Goal: Task Accomplishment & Management: Manage account settings

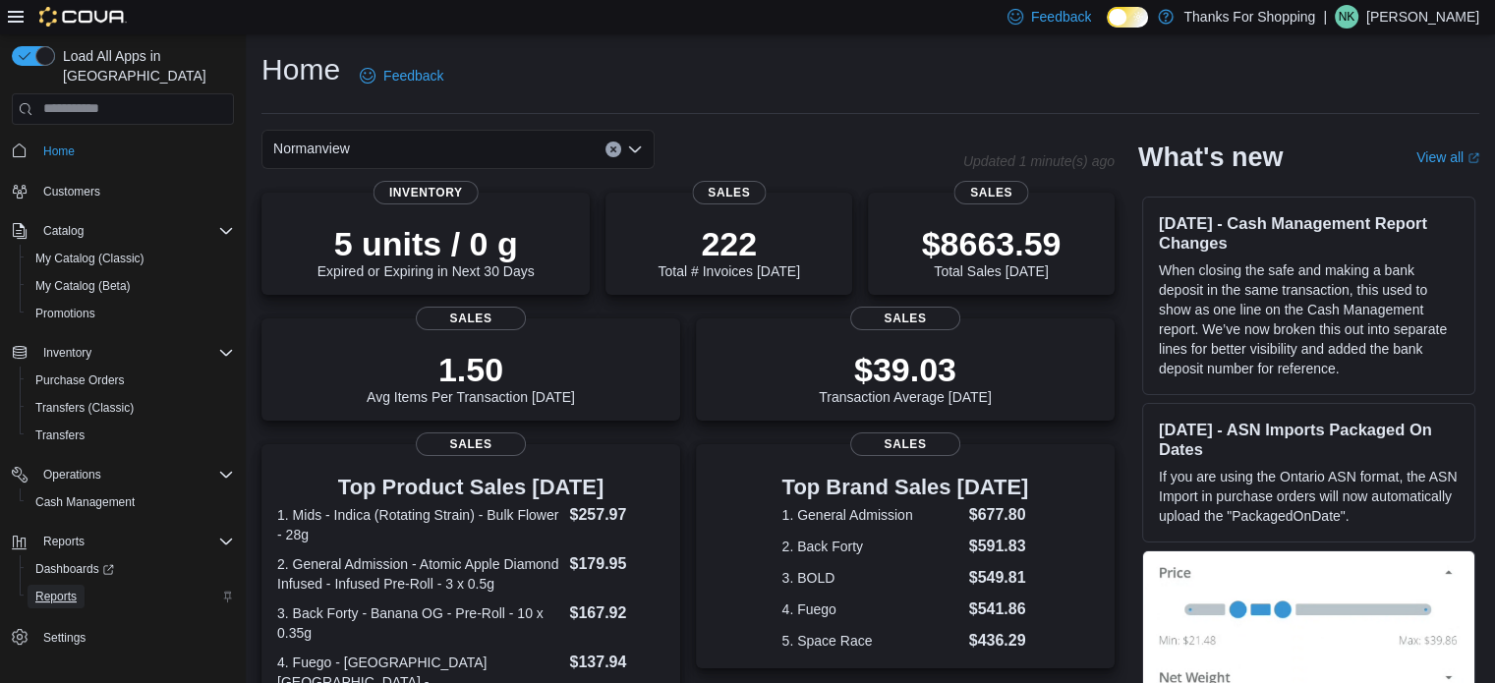
click at [57, 589] on span "Reports" at bounding box center [55, 597] width 41 height 16
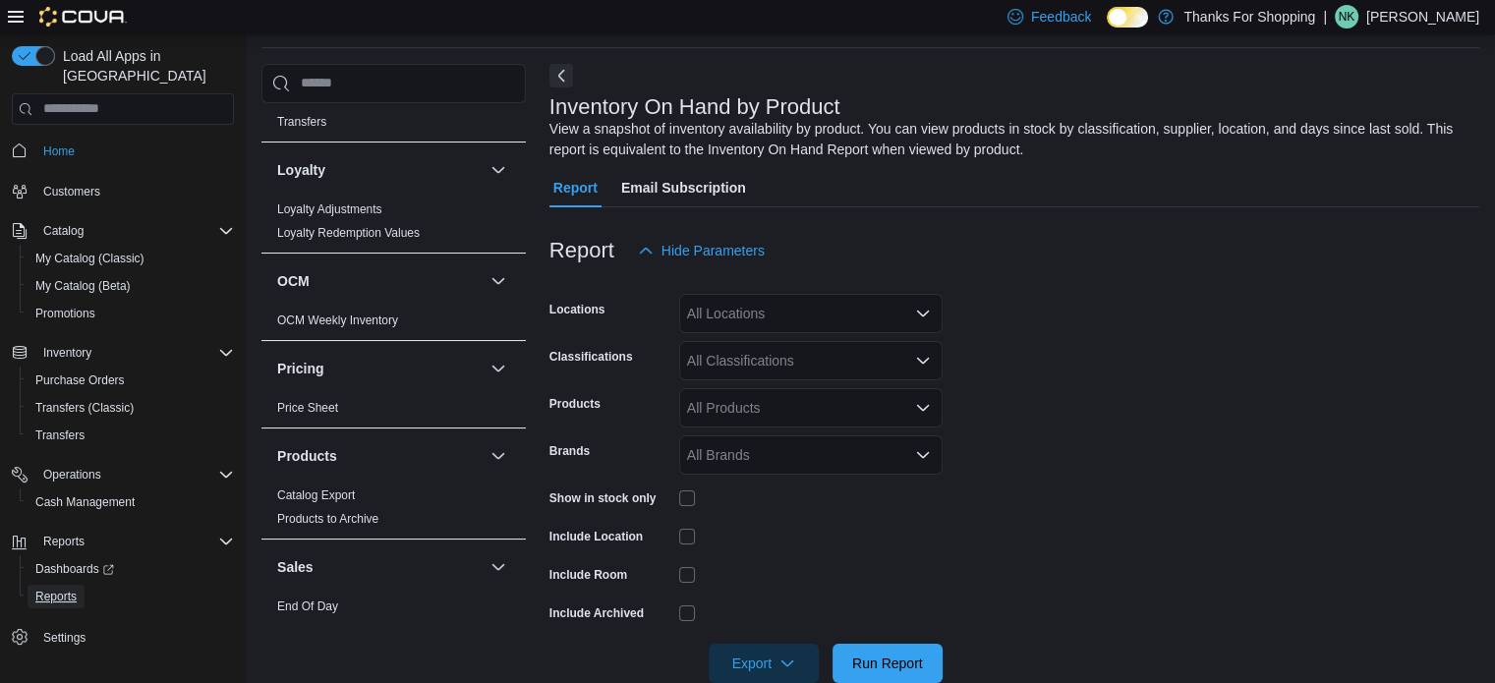
scroll to position [786, 0]
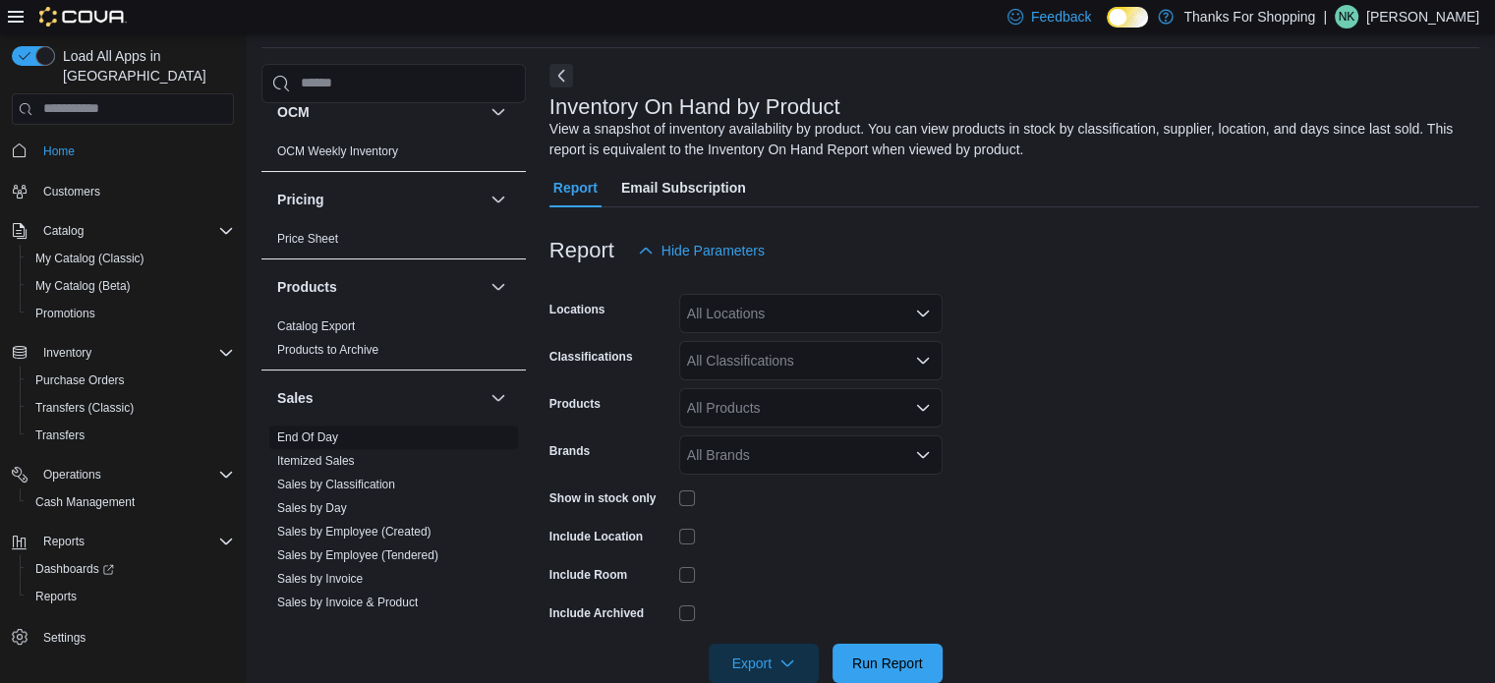
click at [317, 430] on link "End Of Day" at bounding box center [307, 437] width 61 height 14
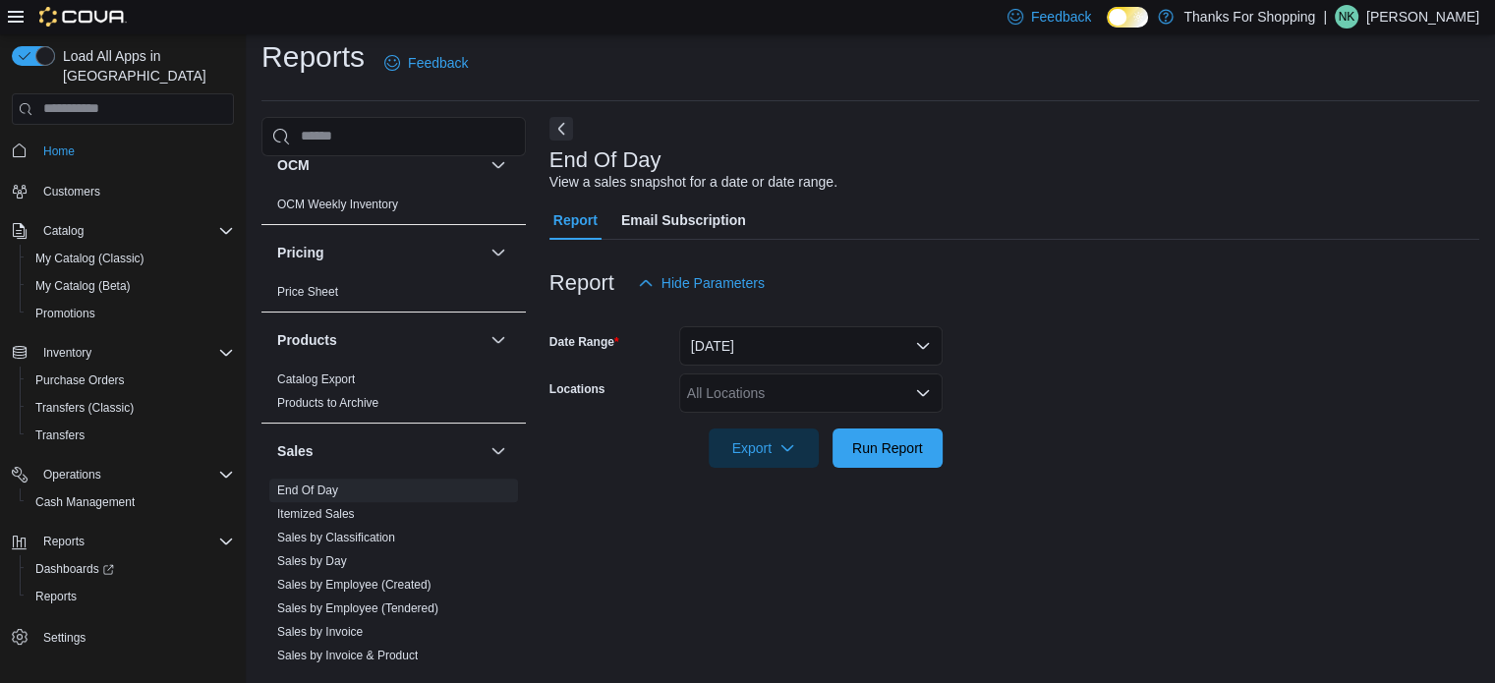
click at [819, 384] on div "All Locations" at bounding box center [810, 392] width 263 height 39
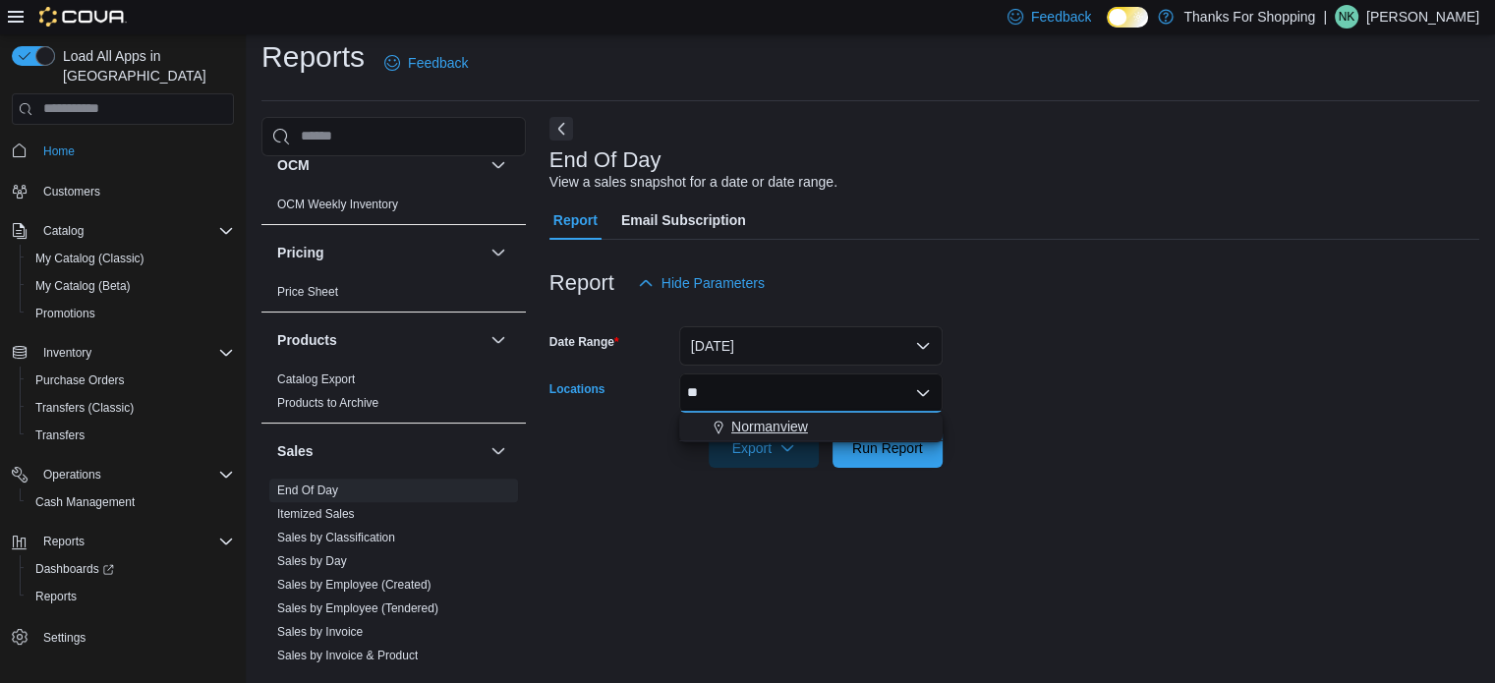
type input "**"
click at [821, 421] on div "Normanview" at bounding box center [811, 427] width 240 height 20
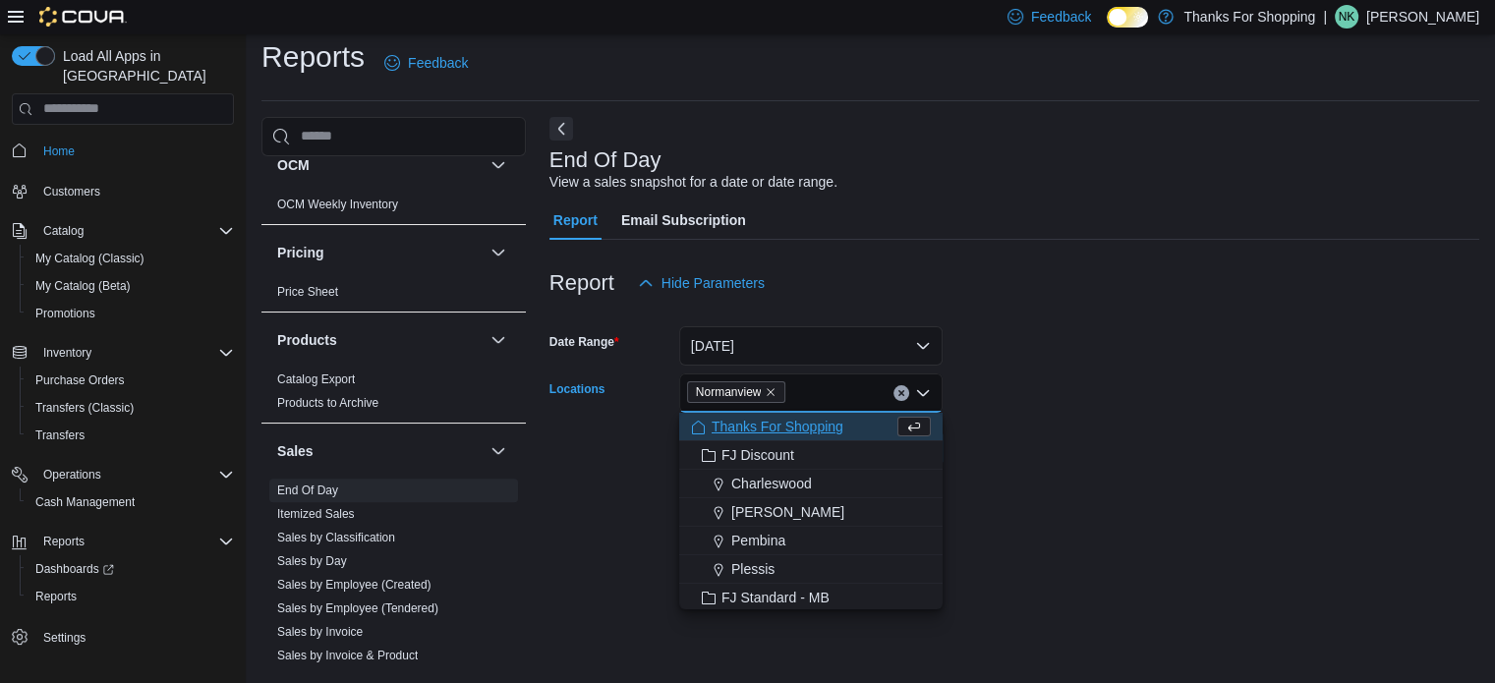
click at [1100, 340] on form "Date Range [DATE] Locations [GEOGRAPHIC_DATA] Combo box. Selected. [GEOGRAPHIC_…" at bounding box center [1014, 385] width 930 height 165
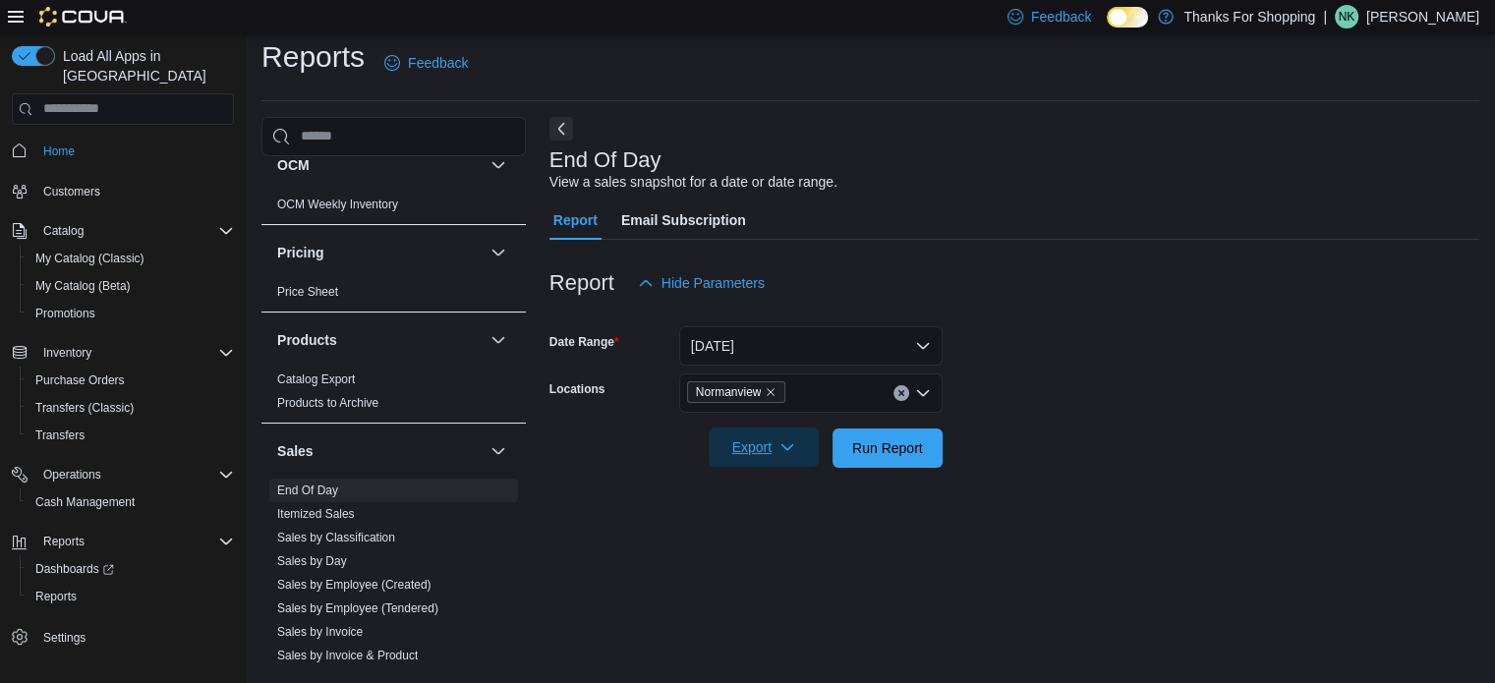
click at [755, 447] on span "Export" at bounding box center [763, 446] width 86 height 39
click at [774, 522] on span "Export to Pdf" at bounding box center [766, 527] width 88 height 16
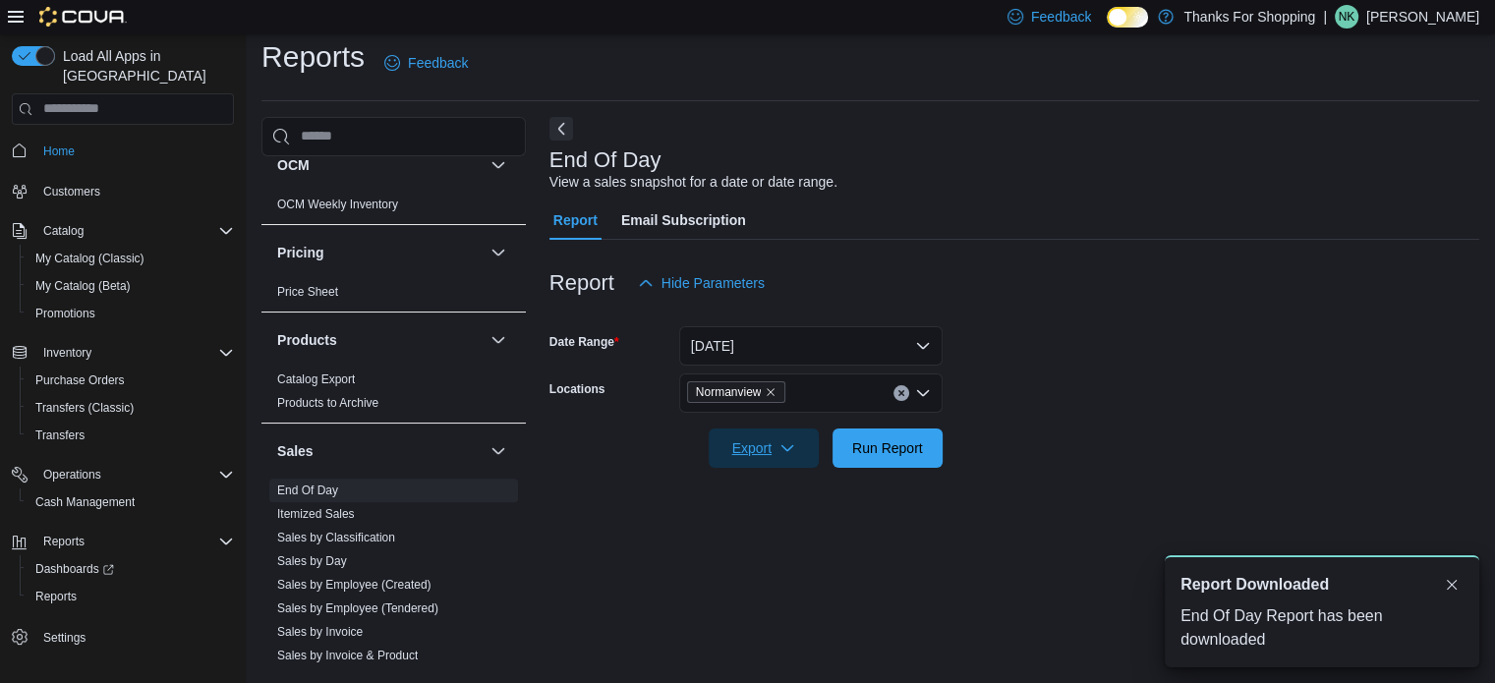
scroll to position [0, 0]
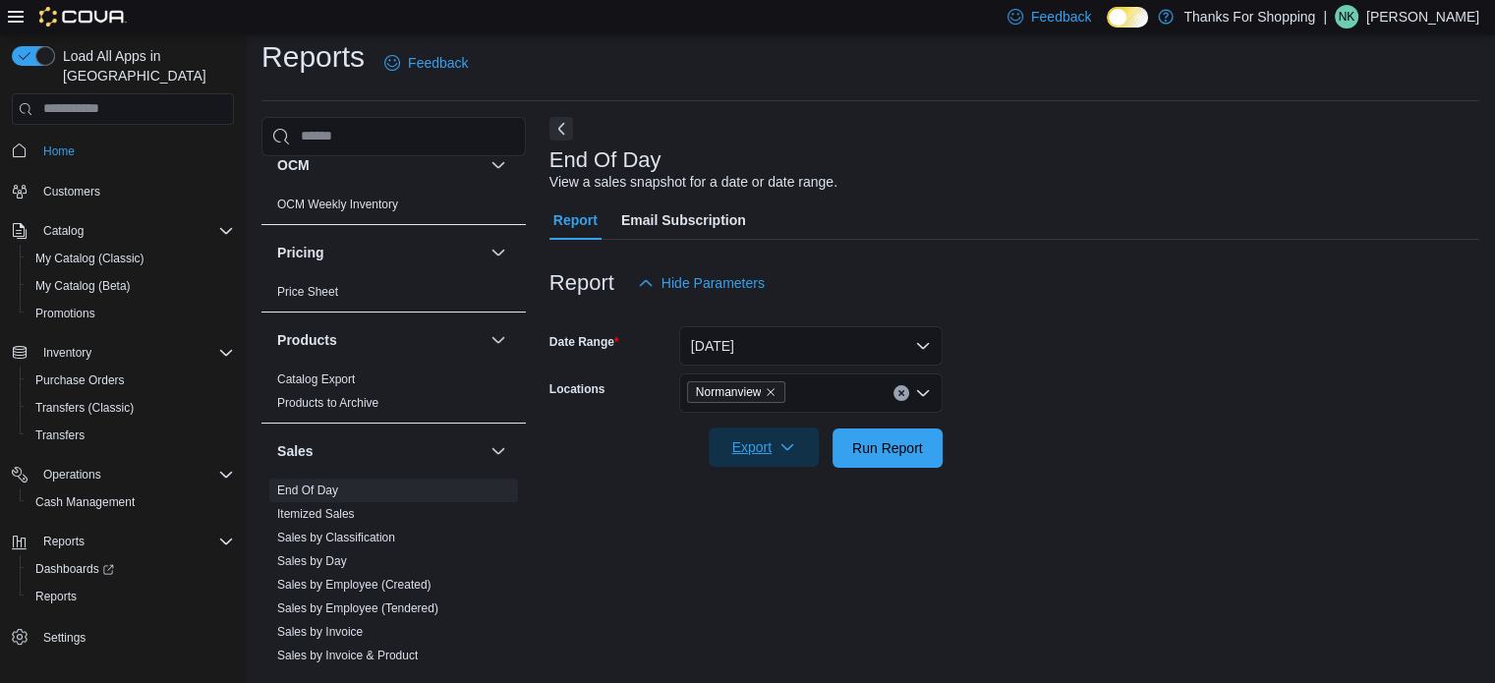
click at [748, 450] on span "Export" at bounding box center [763, 446] width 86 height 39
click at [763, 519] on span "Export to Pdf" at bounding box center [766, 527] width 88 height 16
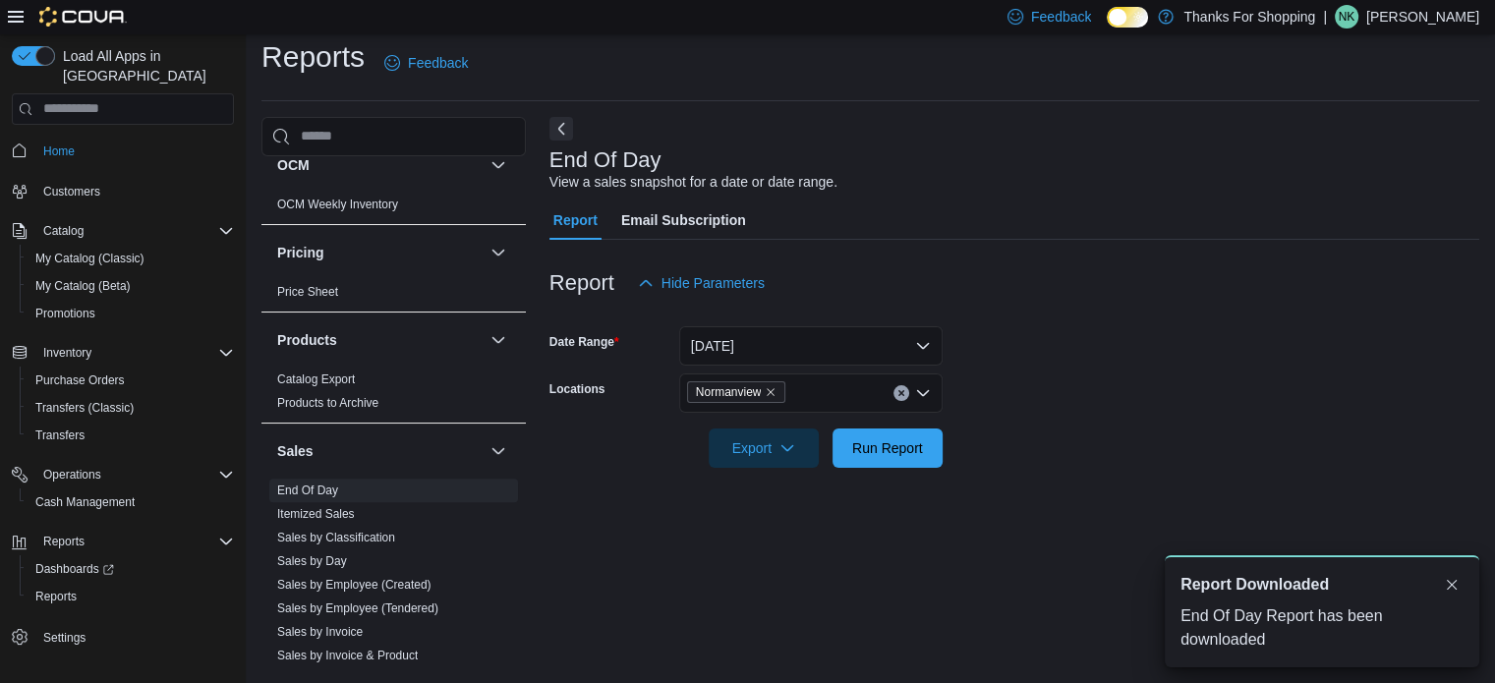
click at [1152, 37] on div "Reports Feedback" at bounding box center [870, 62] width 1218 height 51
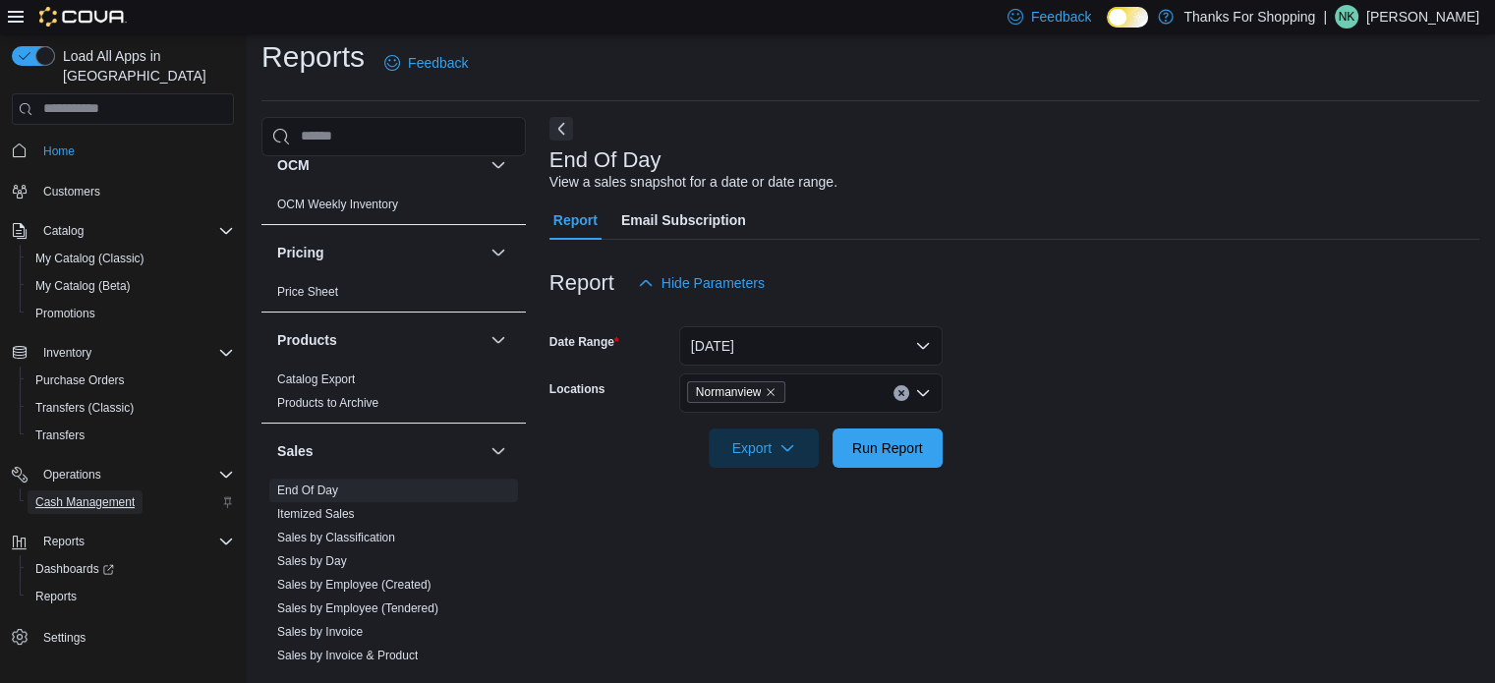
click at [85, 494] on span "Cash Management" at bounding box center [84, 502] width 99 height 16
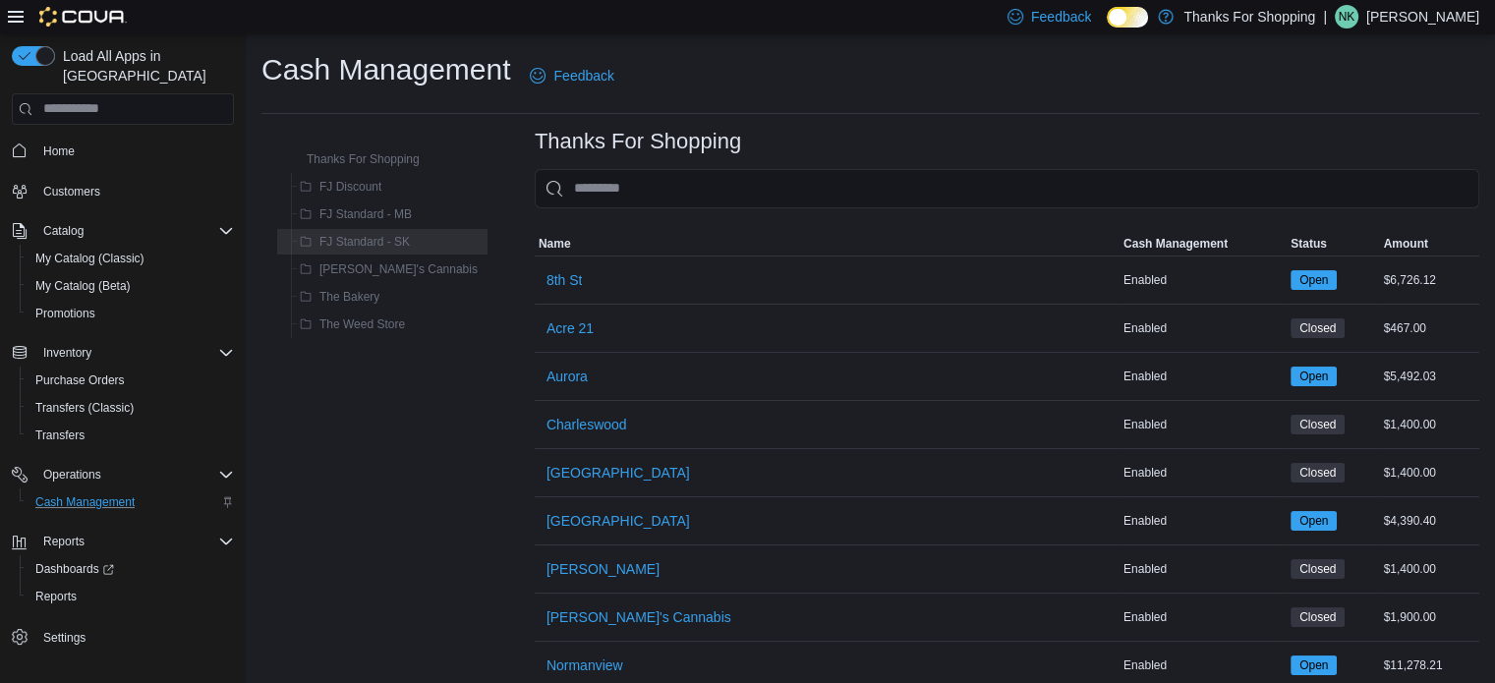
drag, startPoint x: 668, startPoint y: 164, endPoint x: 674, endPoint y: 198, distance: 33.9
click at [671, 172] on div "Thanks For Shopping Sorting MemoryTable from EuiInMemoryTable Name Cash Managem…" at bounding box center [1007, 627] width 944 height 994
click at [674, 198] on input "This is a search bar. As you type, the results lower in the page will automatic…" at bounding box center [1007, 188] width 944 height 39
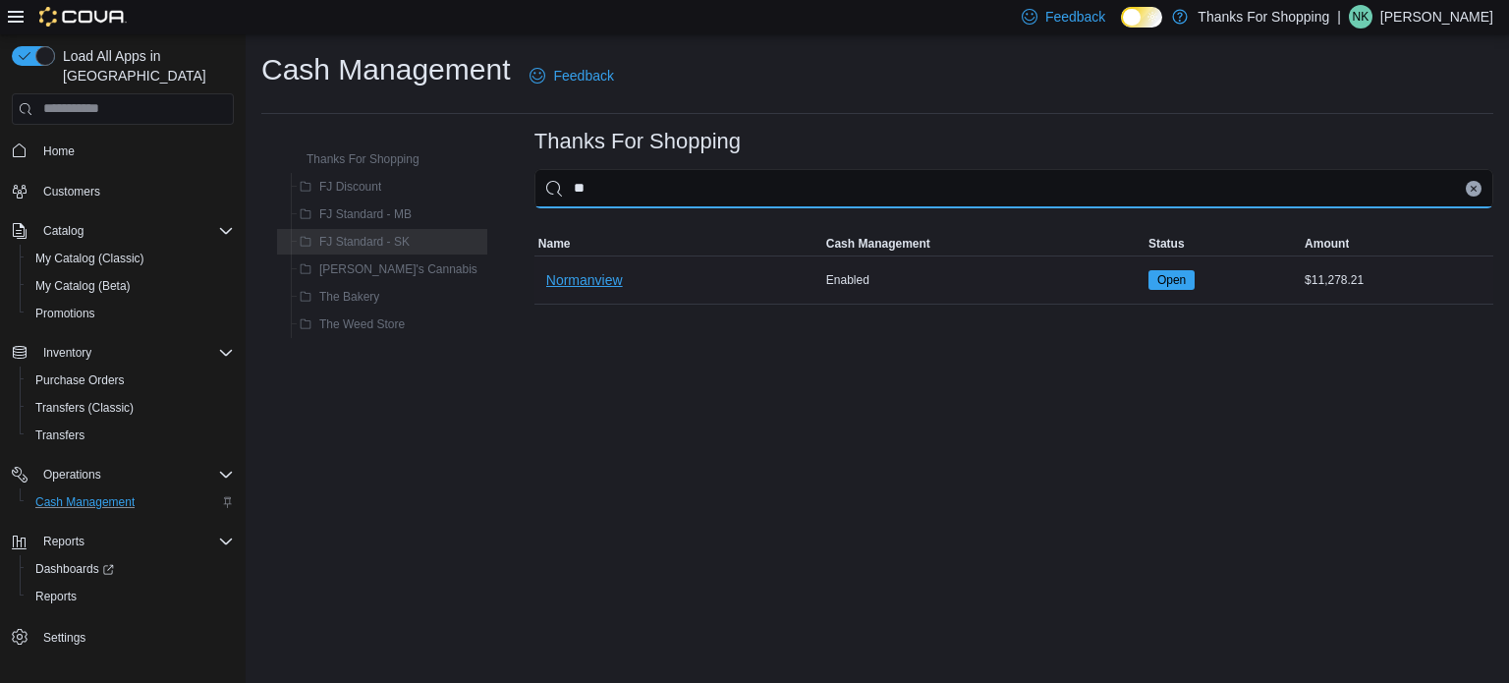
type input "**"
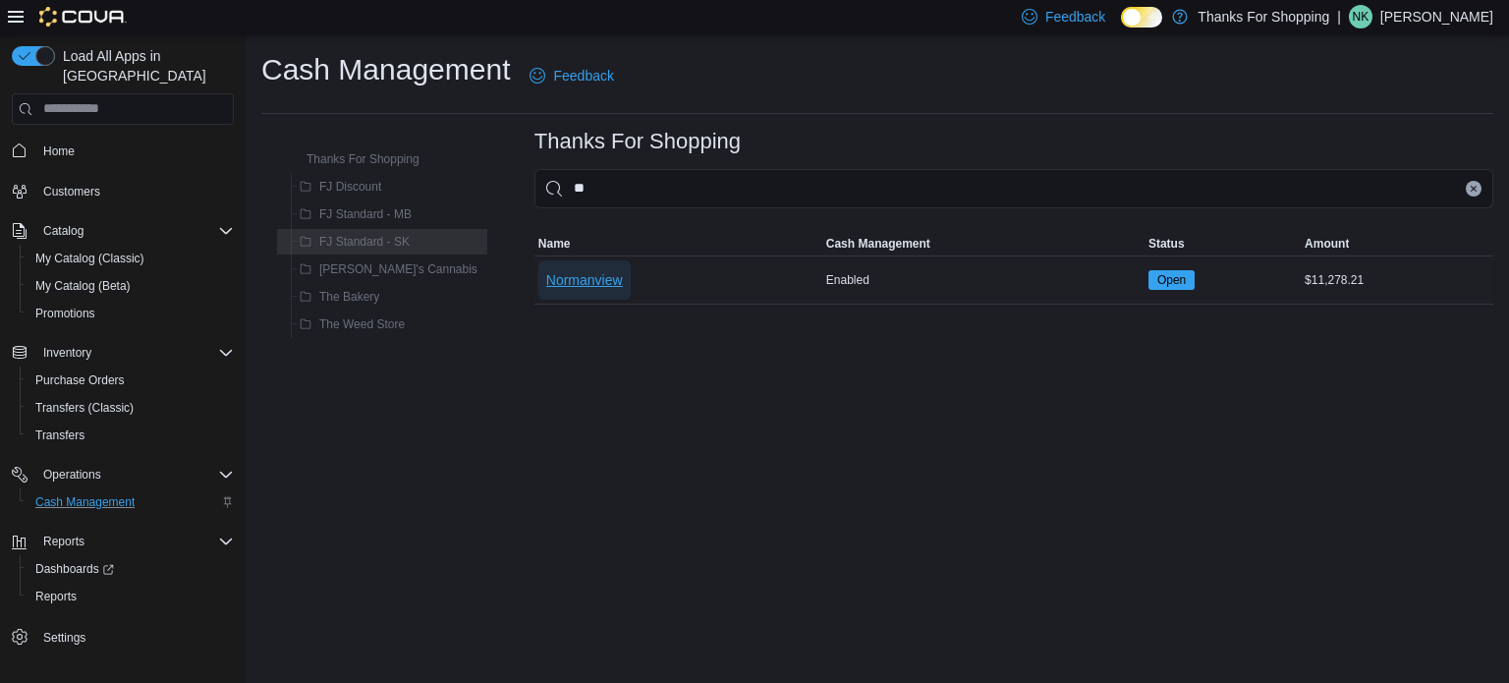
click at [546, 278] on span "Normanview" at bounding box center [584, 280] width 77 height 20
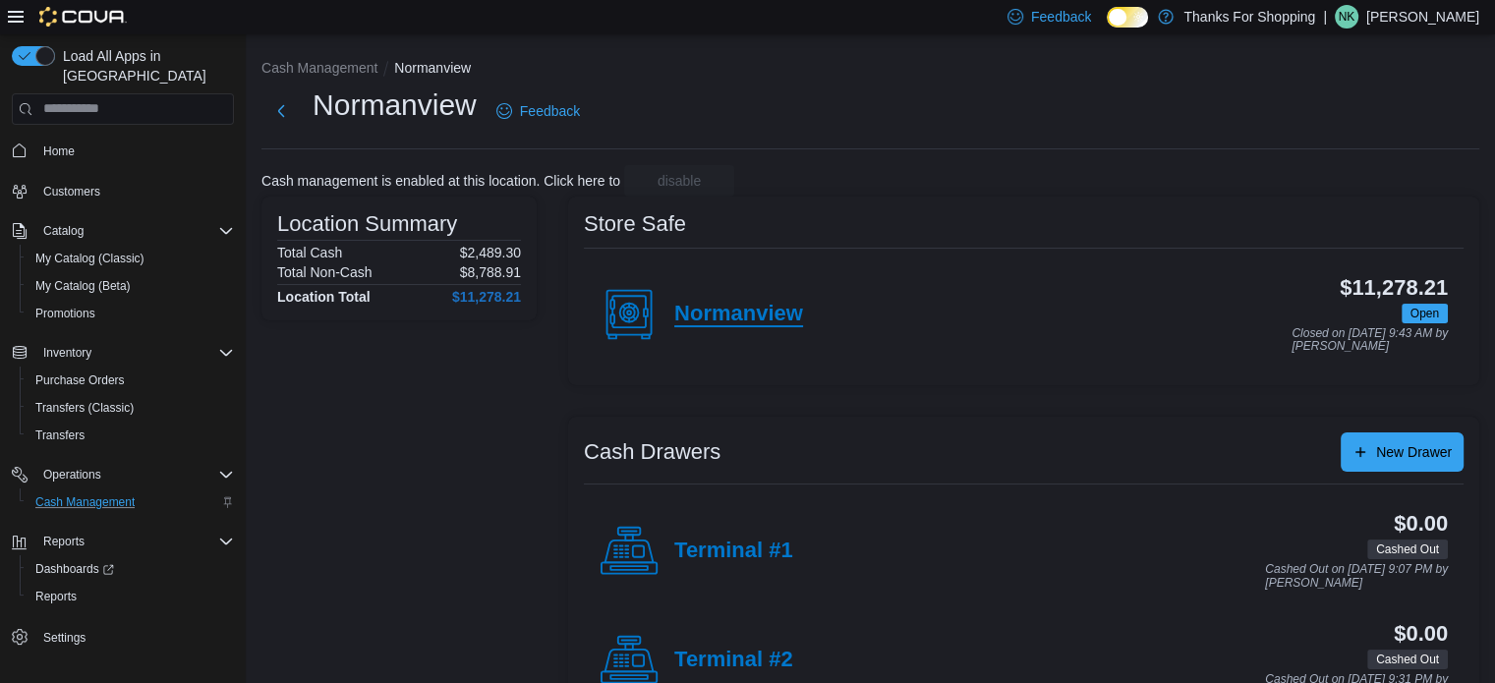
click at [784, 303] on h4 "Normanview" at bounding box center [738, 315] width 129 height 26
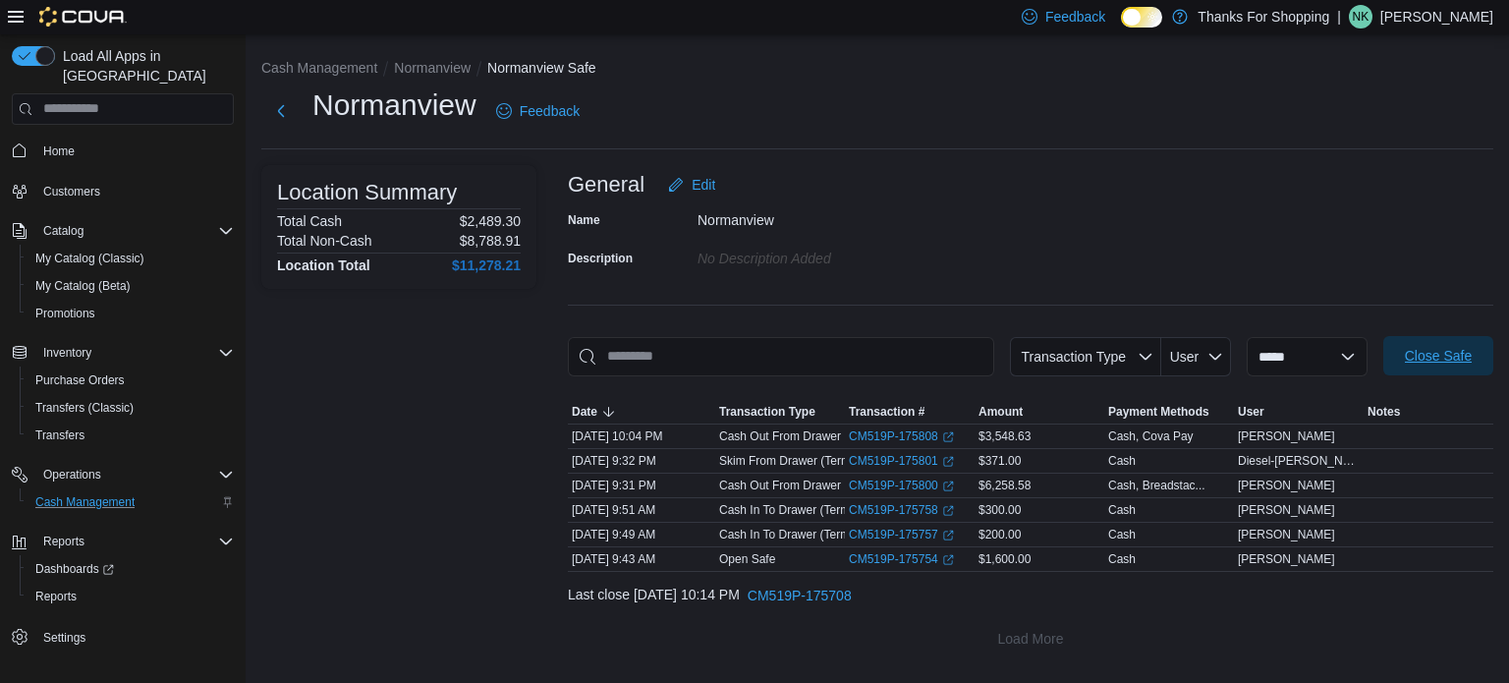
click at [1447, 362] on span "Close Safe" at bounding box center [1438, 356] width 67 height 20
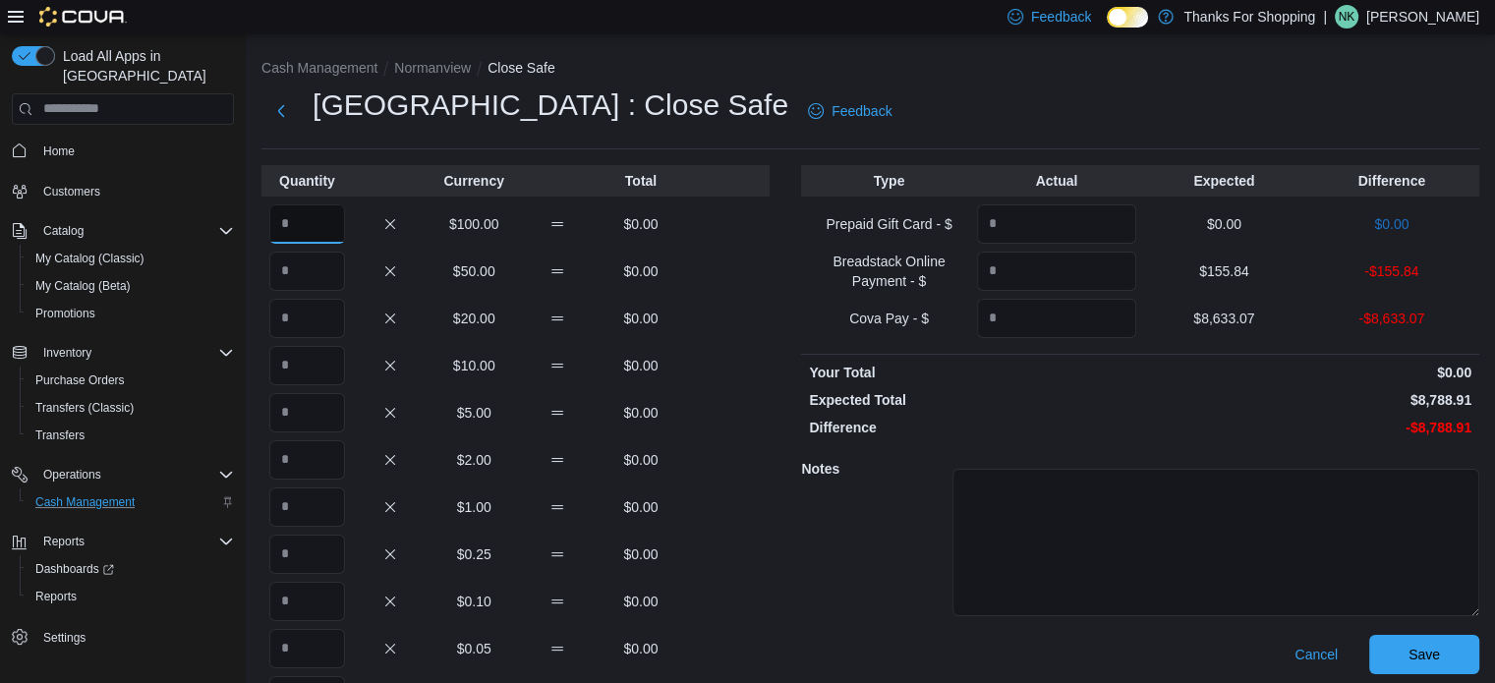
click at [318, 232] on input "Quantity" at bounding box center [307, 223] width 76 height 39
type input "**"
click at [308, 271] on input "Quantity" at bounding box center [307, 271] width 76 height 39
type input "*"
click at [303, 322] on input "Quantity" at bounding box center [307, 318] width 76 height 39
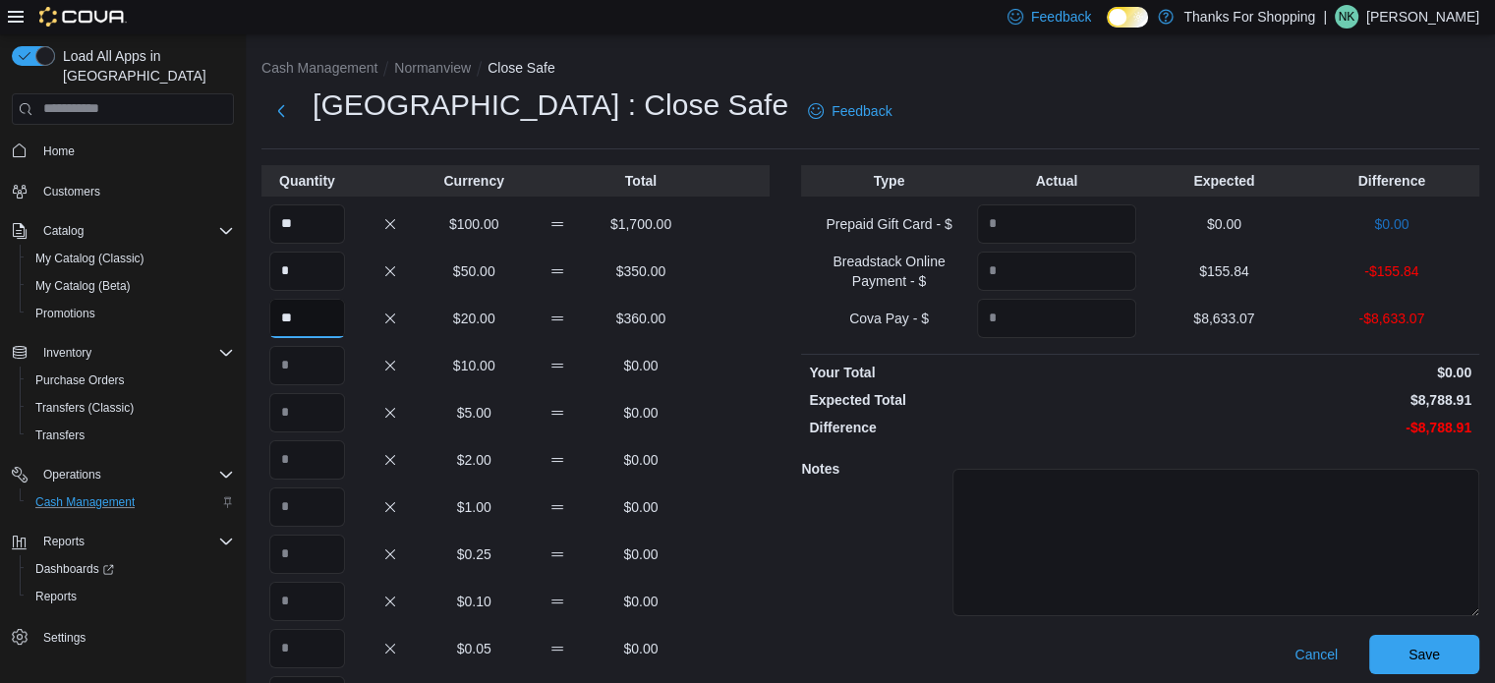
type input "**"
click at [296, 365] on input "Quantity" at bounding box center [307, 365] width 76 height 39
type input "*"
click at [287, 415] on input "Quantity" at bounding box center [307, 412] width 76 height 39
type input "*"
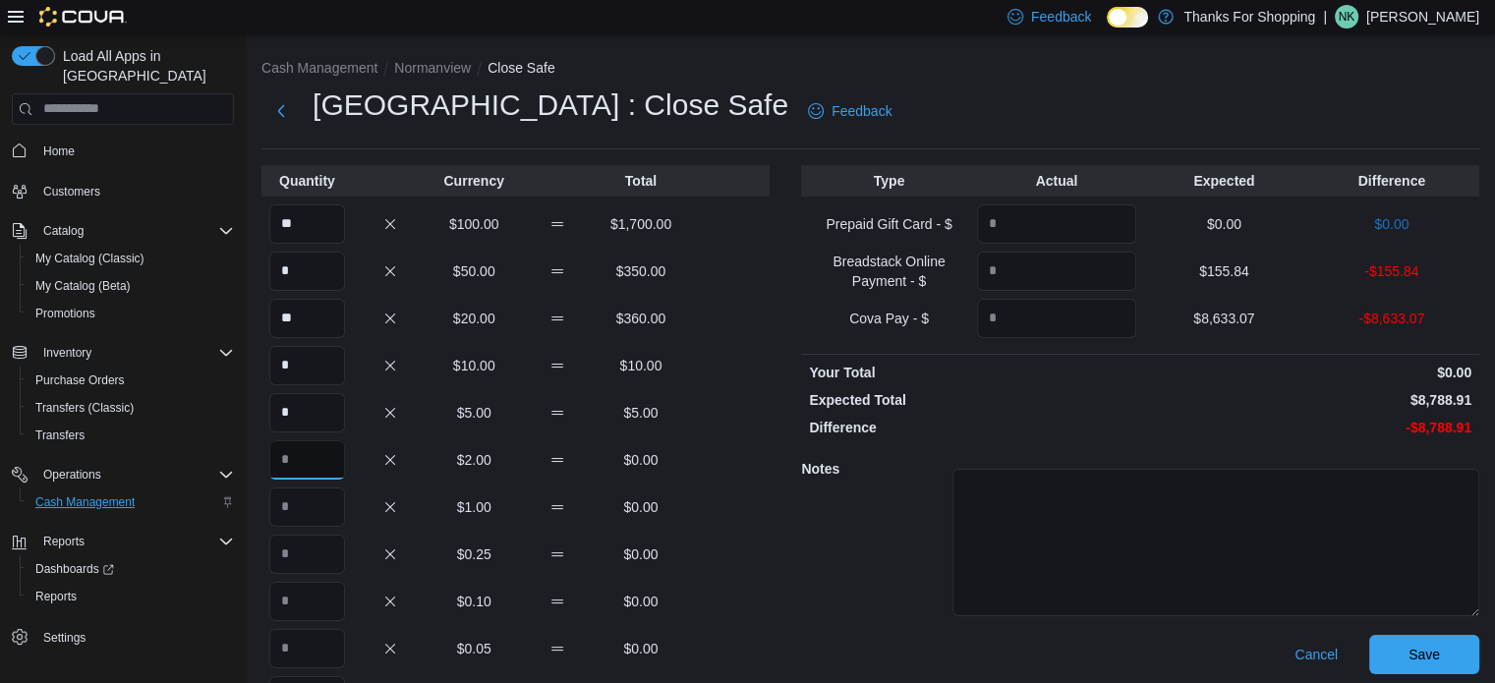
click at [299, 479] on input "Quantity" at bounding box center [307, 459] width 76 height 39
type input "*"
click at [301, 608] on input "Quantity" at bounding box center [307, 601] width 76 height 39
type input "*"
click at [810, 546] on div "Notes" at bounding box center [1140, 540] width 678 height 190
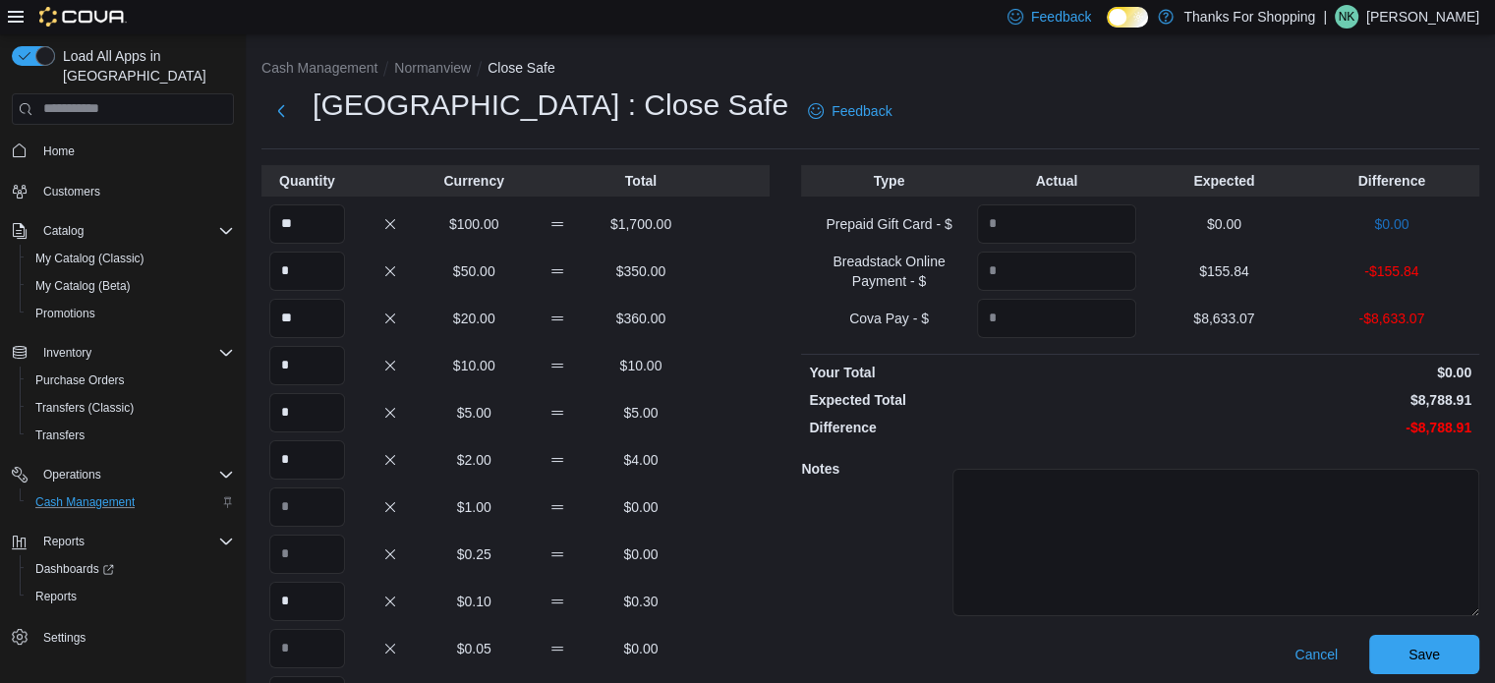
click at [690, 429] on div "* $5.00 $5.00" at bounding box center [515, 412] width 508 height 39
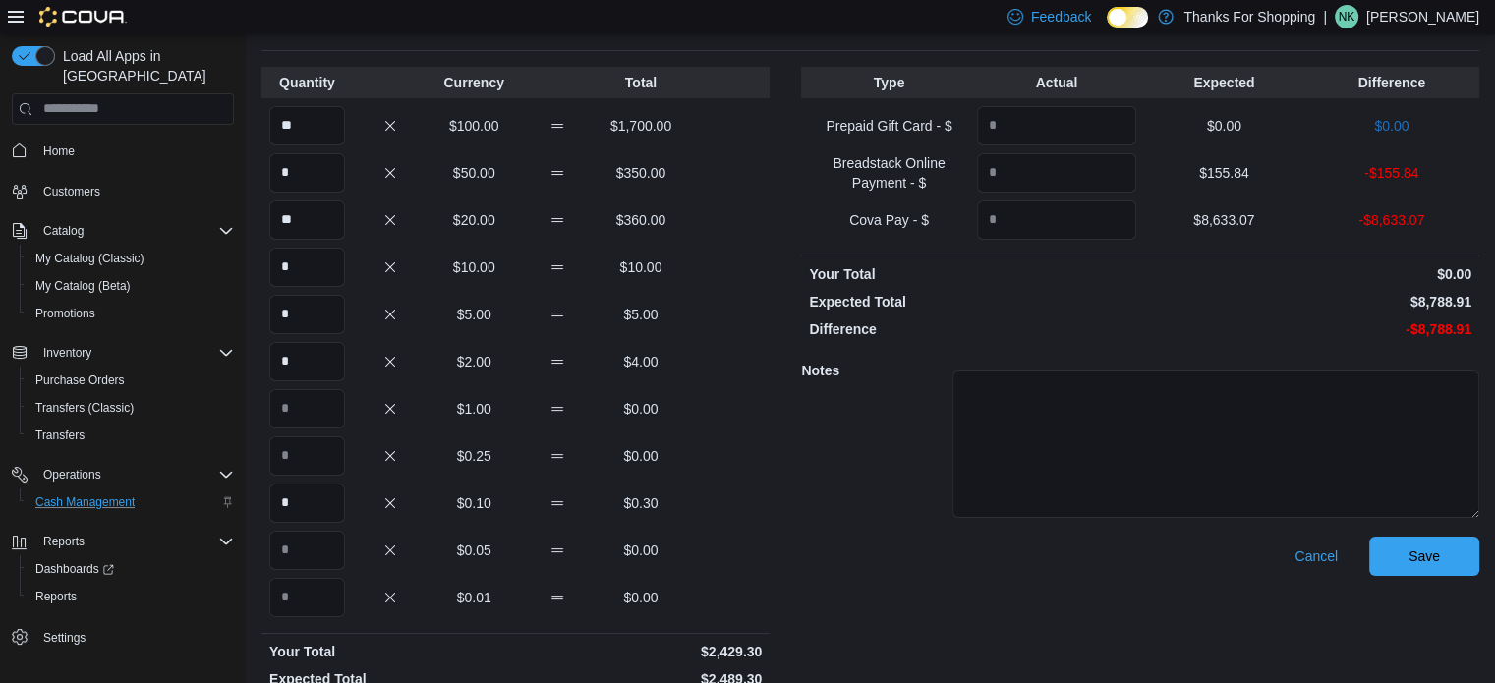
scroll to position [154, 0]
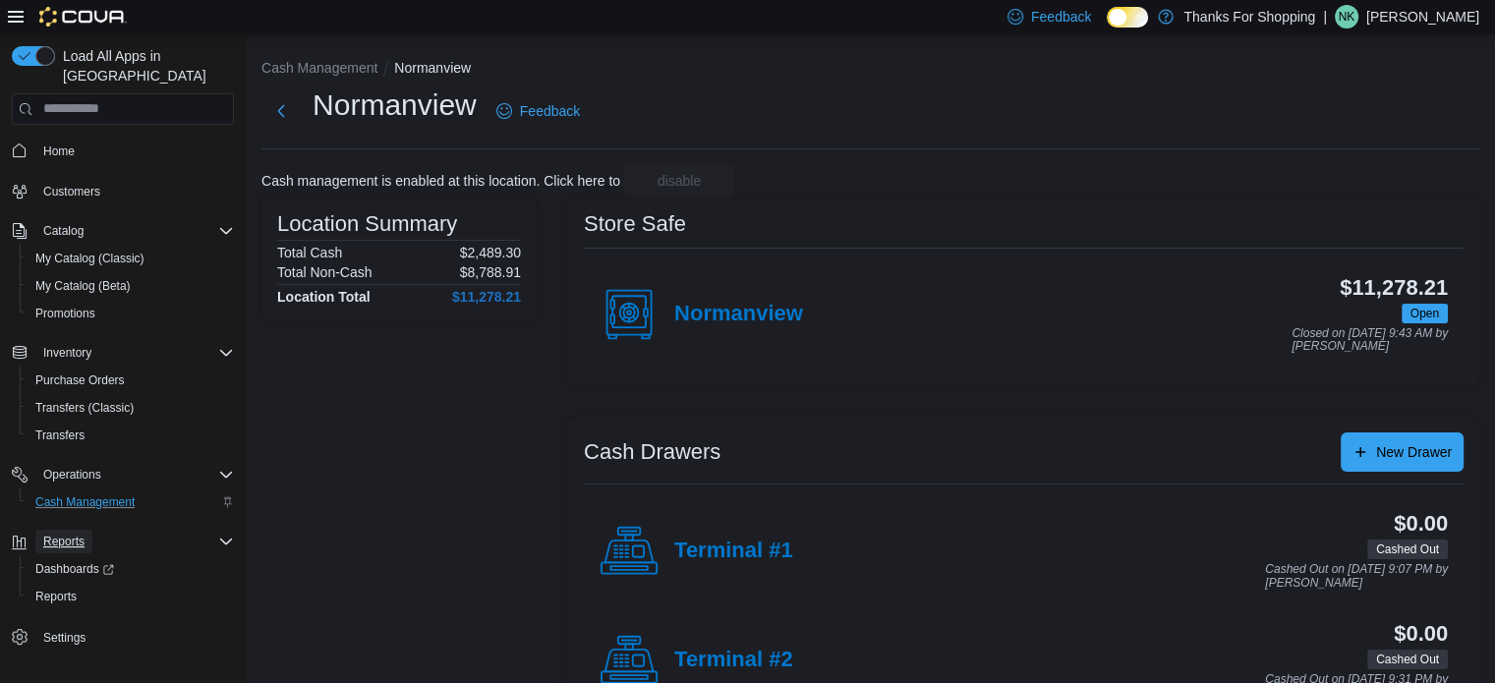
click at [76, 534] on span "Reports" at bounding box center [63, 542] width 41 height 16
click at [72, 534] on span "Reports" at bounding box center [63, 542] width 41 height 16
click at [57, 589] on span "Reports" at bounding box center [55, 597] width 41 height 16
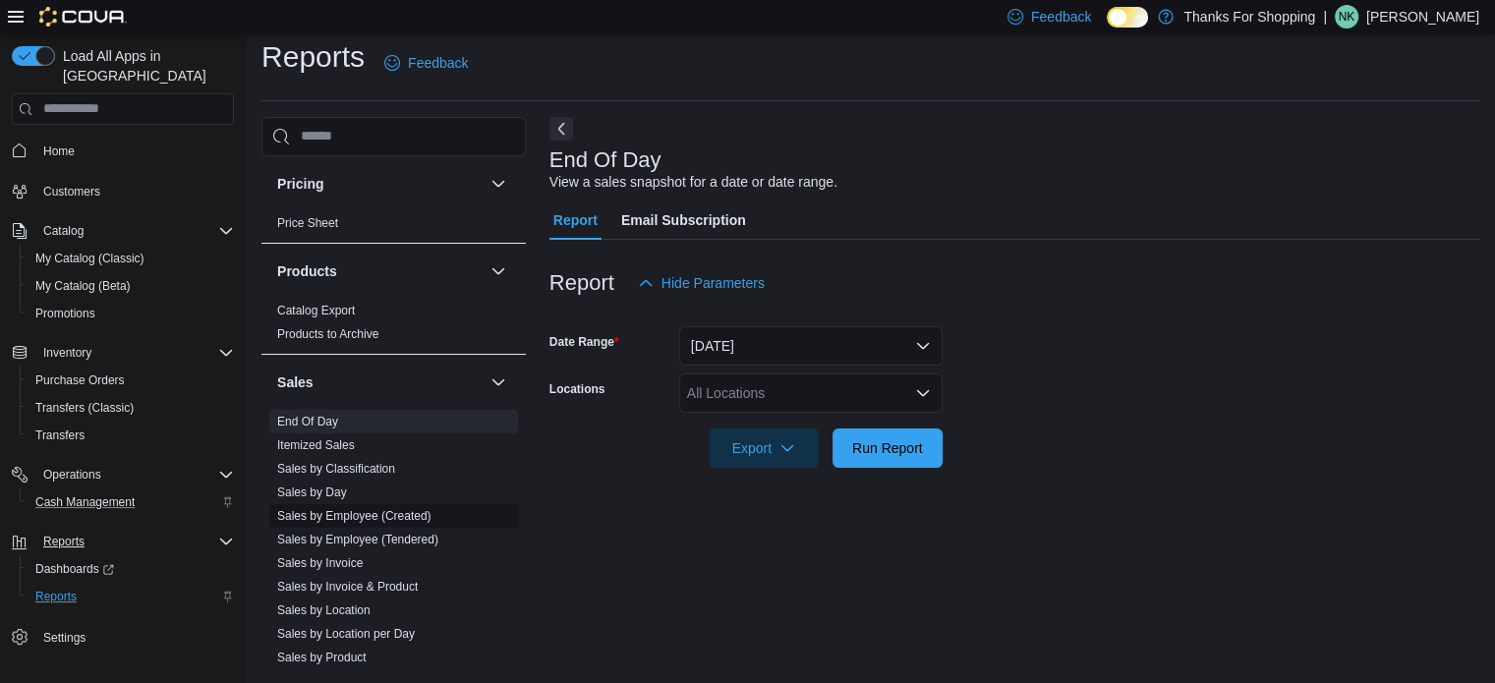
scroll to position [884, 0]
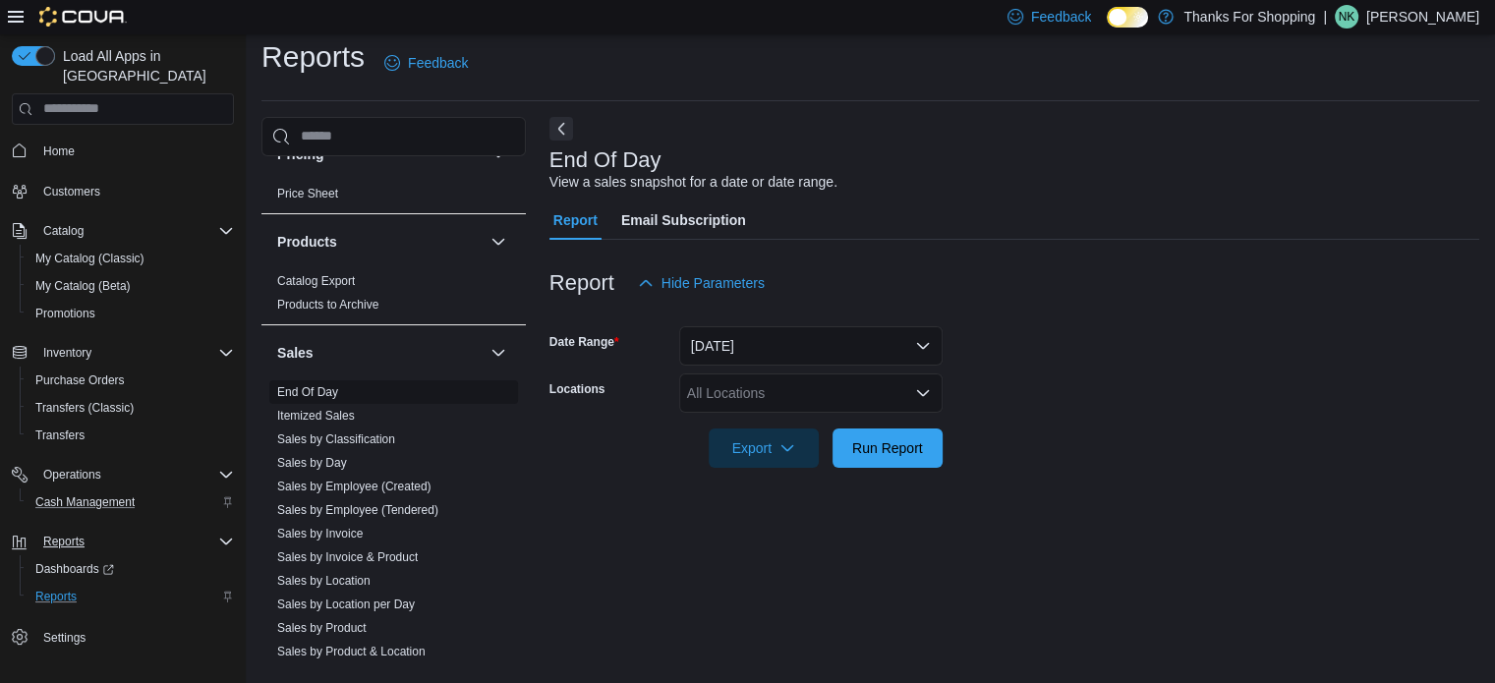
click at [328, 388] on link "End Of Day" at bounding box center [307, 392] width 61 height 14
click at [739, 371] on form "Date Range [DATE] Locations All Locations Export Run Report" at bounding box center [1014, 385] width 930 height 165
click at [745, 378] on div "All Locations" at bounding box center [810, 392] width 263 height 39
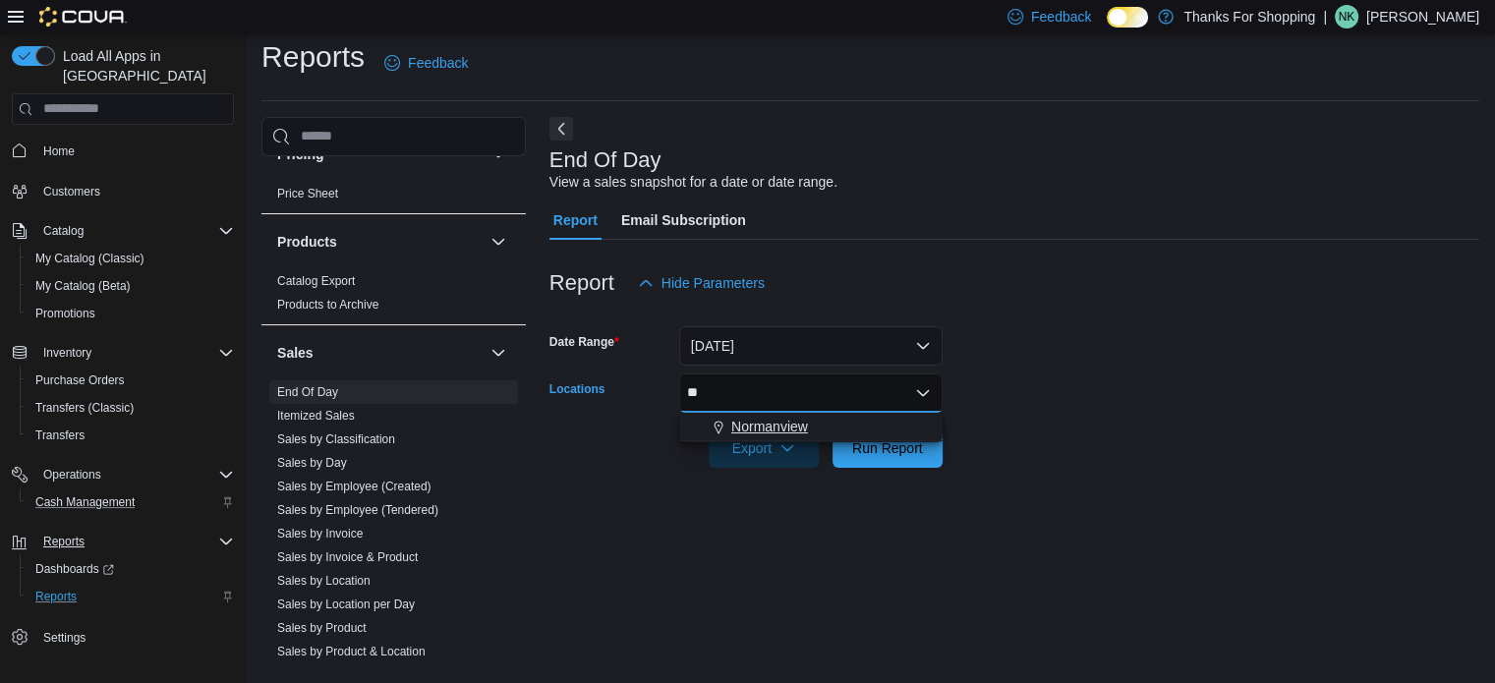
type input "**"
click at [783, 419] on span "Normanview" at bounding box center [769, 427] width 77 height 20
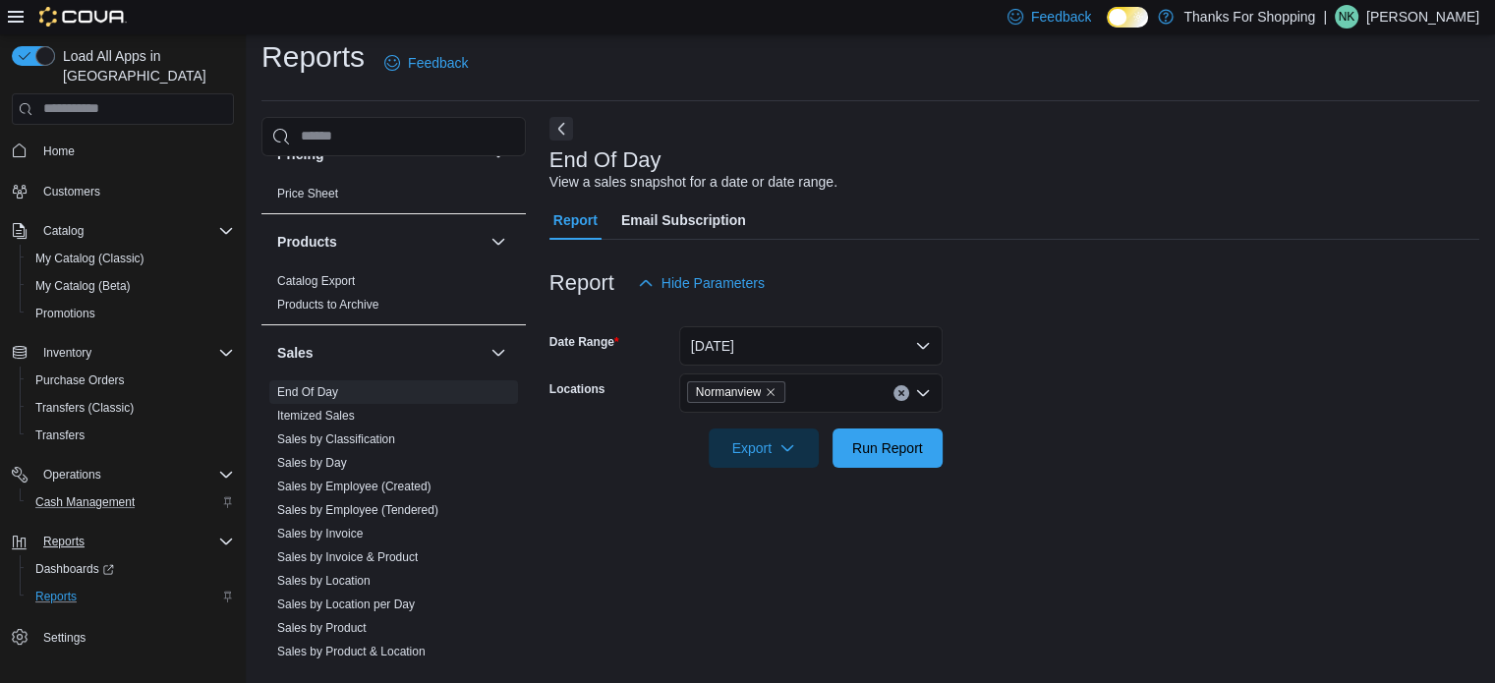
drag, startPoint x: 1216, startPoint y: 349, endPoint x: 1021, endPoint y: 406, distance: 202.8
click at [1217, 348] on form "Date Range [DATE] Locations Normanview Export Run Report" at bounding box center [1014, 385] width 930 height 165
click at [755, 434] on span "Export" at bounding box center [763, 446] width 86 height 39
click at [787, 480] on span "Export to Excel" at bounding box center [766, 488] width 88 height 16
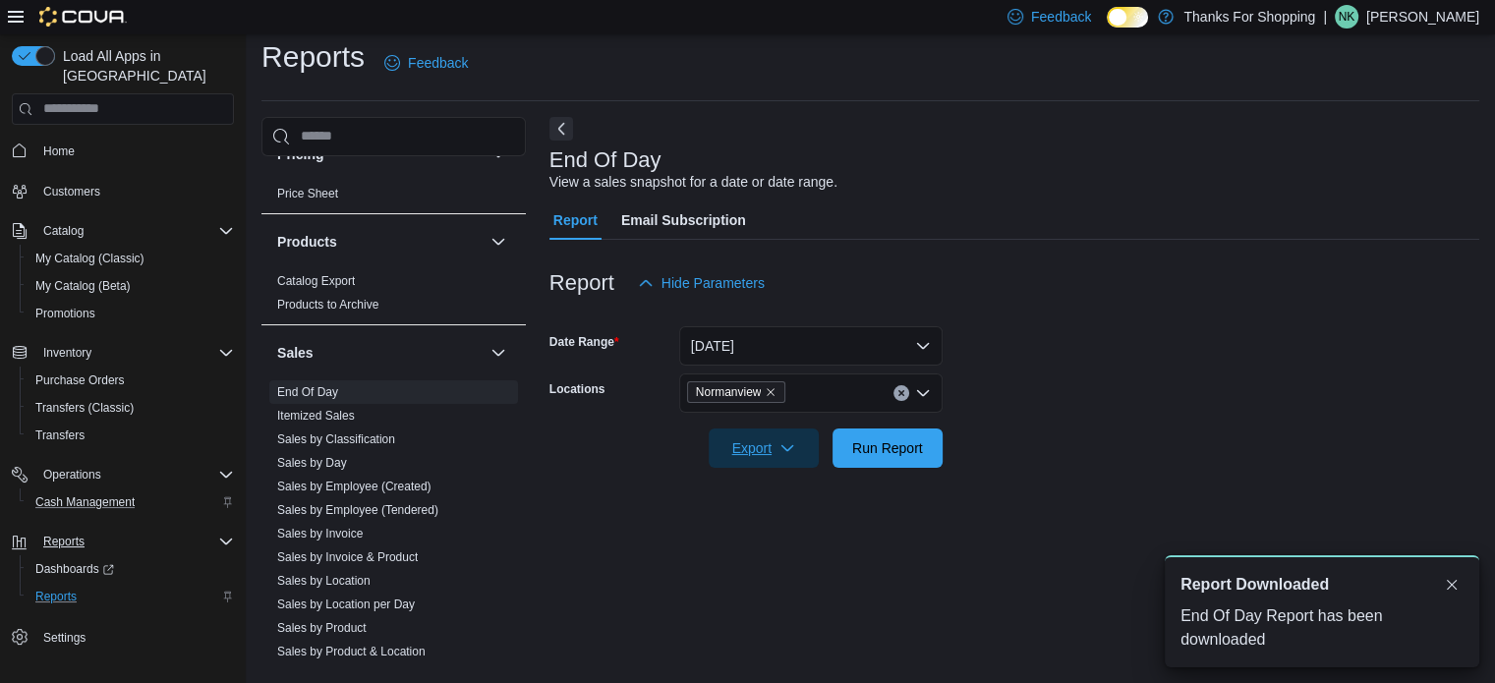
scroll to position [0, 0]
click at [755, 455] on span "Export" at bounding box center [763, 446] width 86 height 39
click at [756, 519] on span "Export to Pdf" at bounding box center [766, 527] width 88 height 16
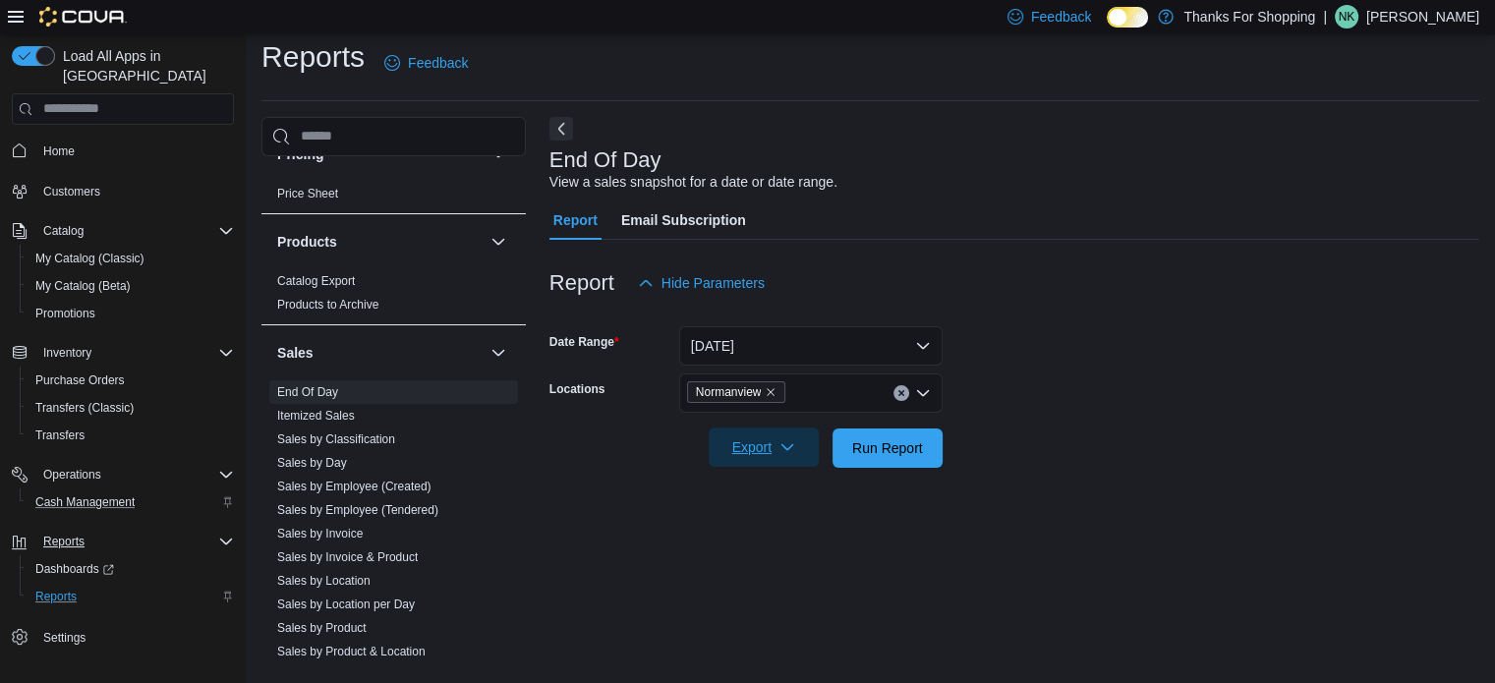
click at [790, 447] on icon "button" at bounding box center [787, 447] width 16 height 16
click at [1121, 297] on div "Report Hide Parameters" at bounding box center [1014, 282] width 930 height 39
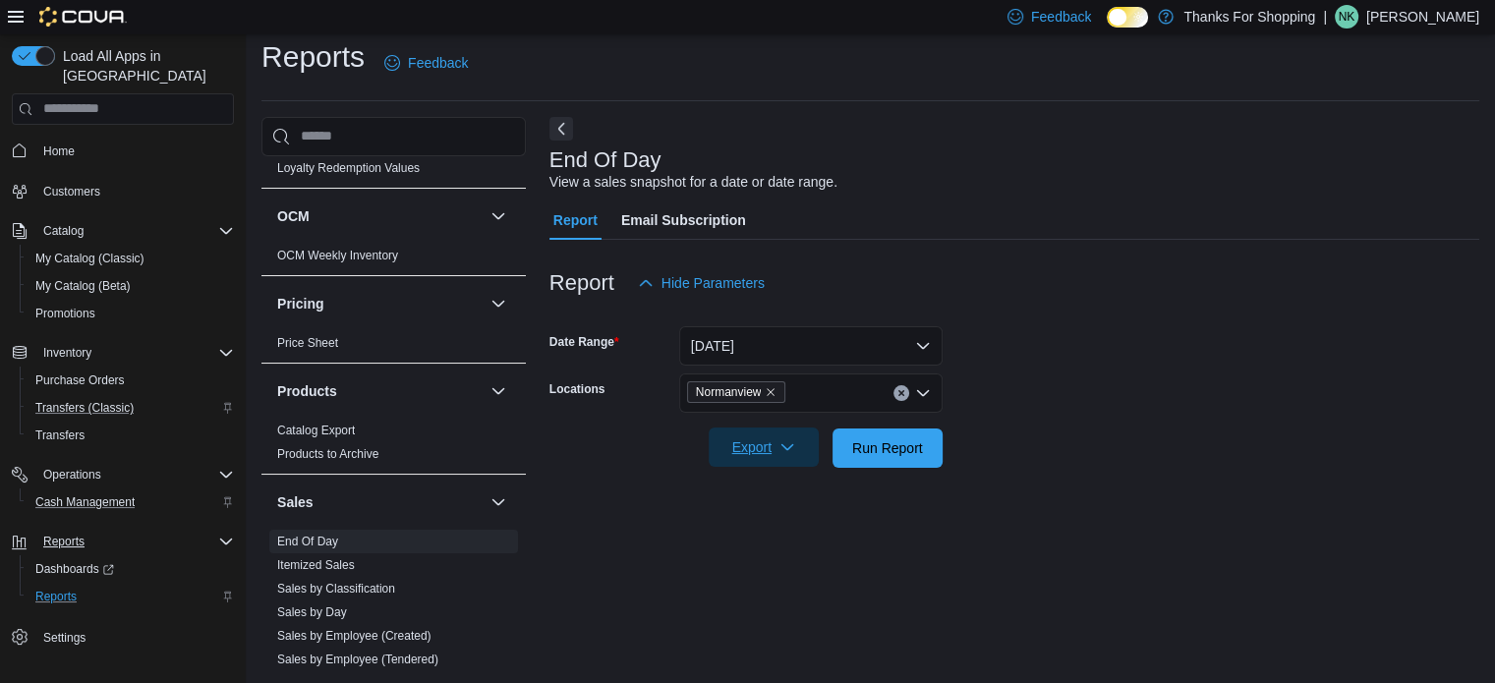
scroll to position [572, 0]
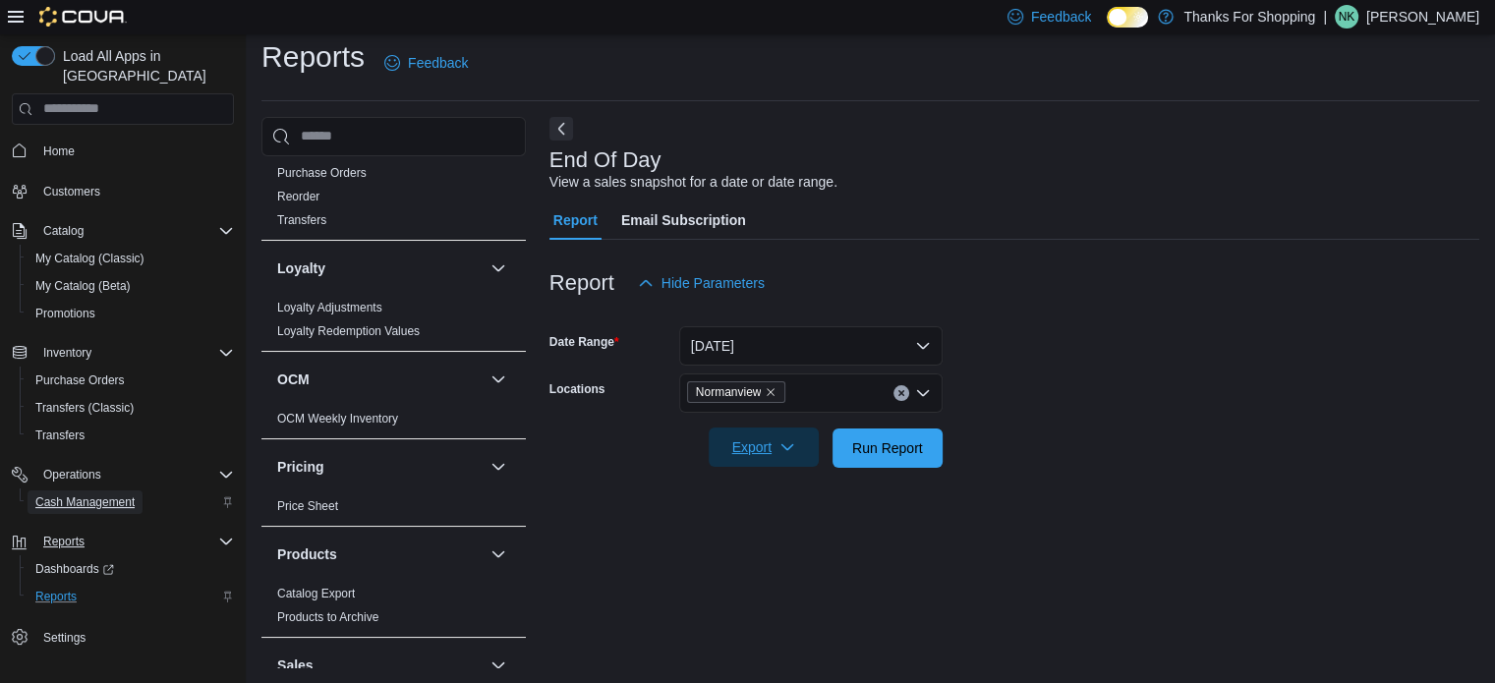
click at [90, 494] on span "Cash Management" at bounding box center [84, 502] width 99 height 16
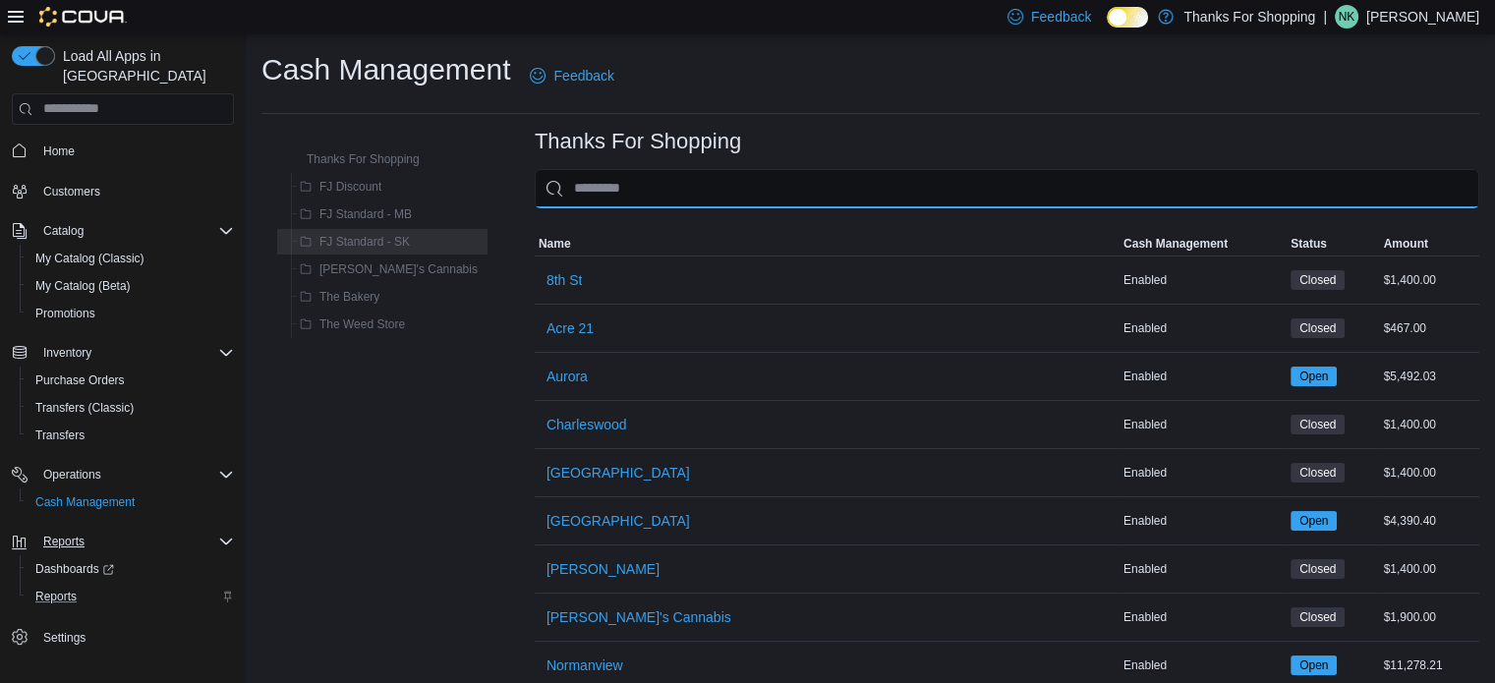
click at [568, 184] on input "This is a search bar. As you type, the results lower in the page will automatic…" at bounding box center [1007, 188] width 944 height 39
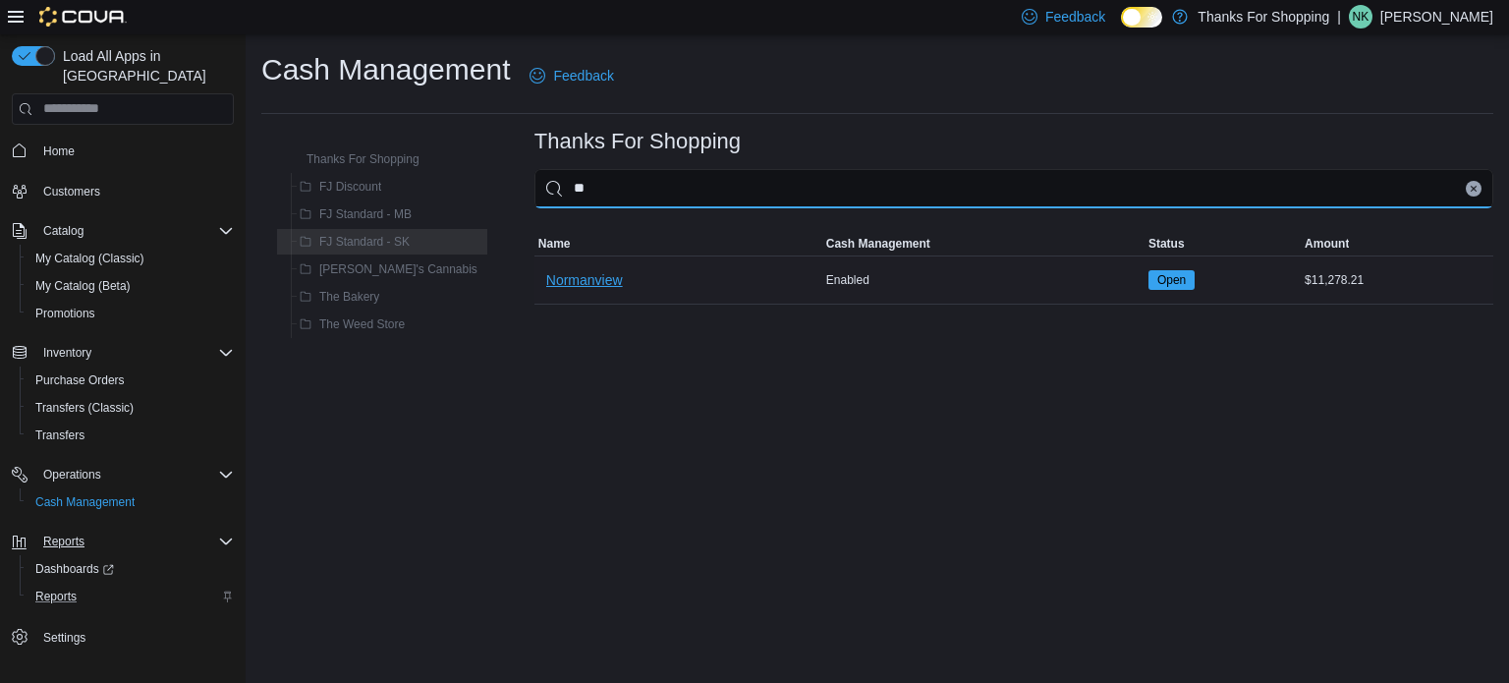
type input "**"
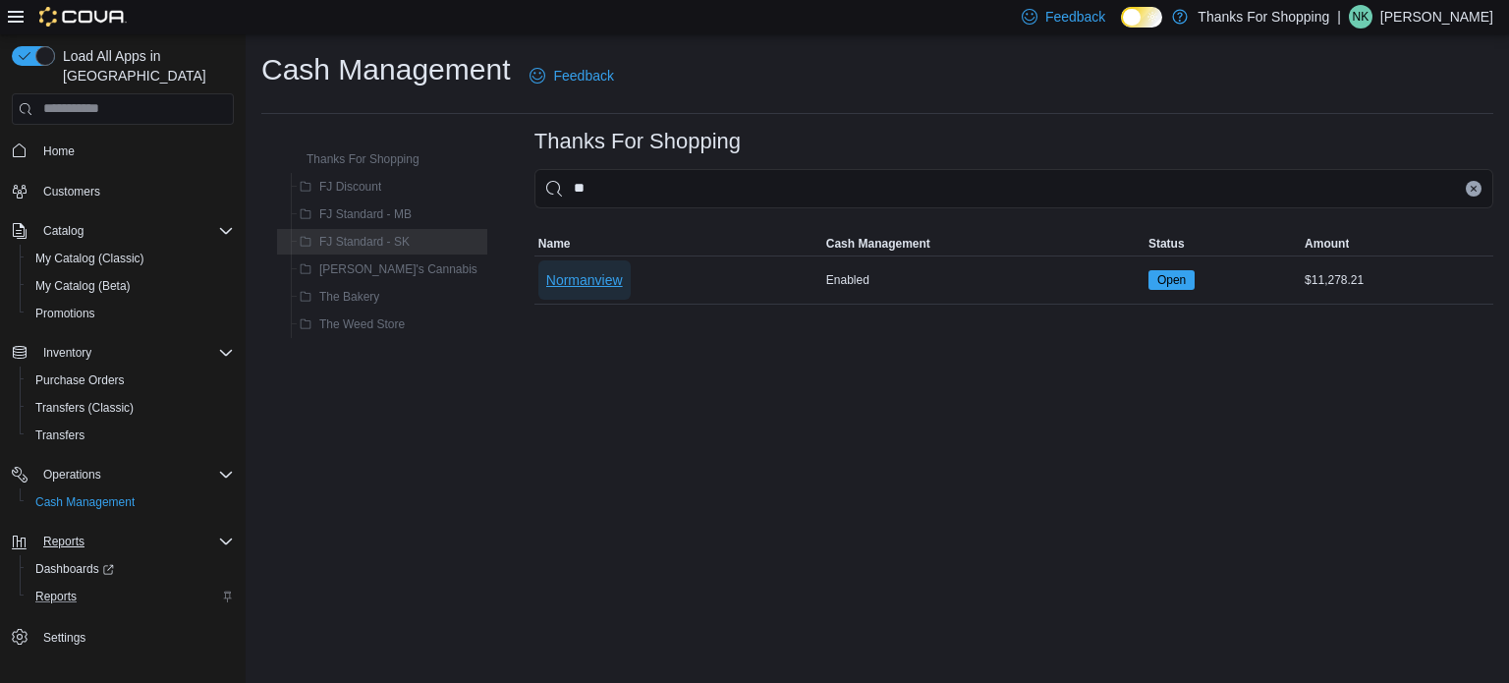
click at [546, 285] on span "Normanview" at bounding box center [584, 280] width 77 height 20
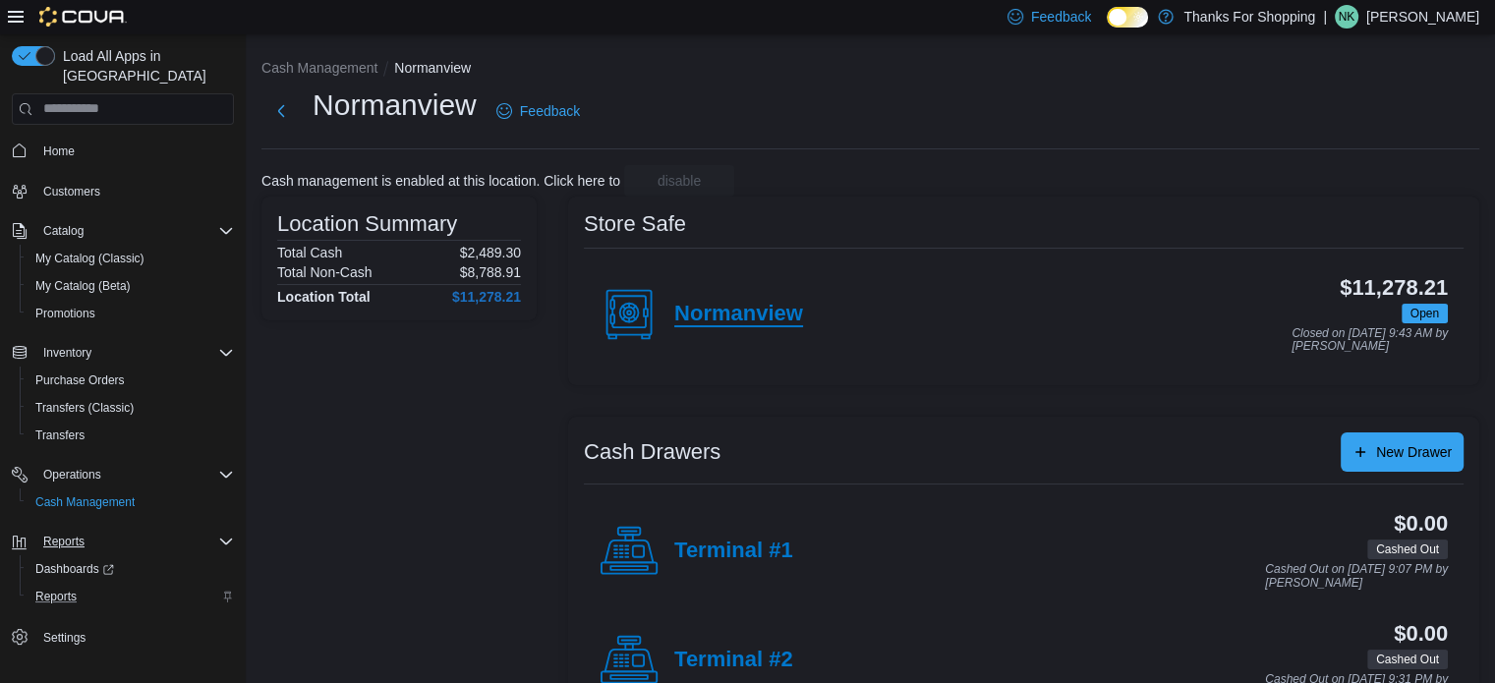
click at [742, 306] on h4 "Normanview" at bounding box center [738, 315] width 129 height 26
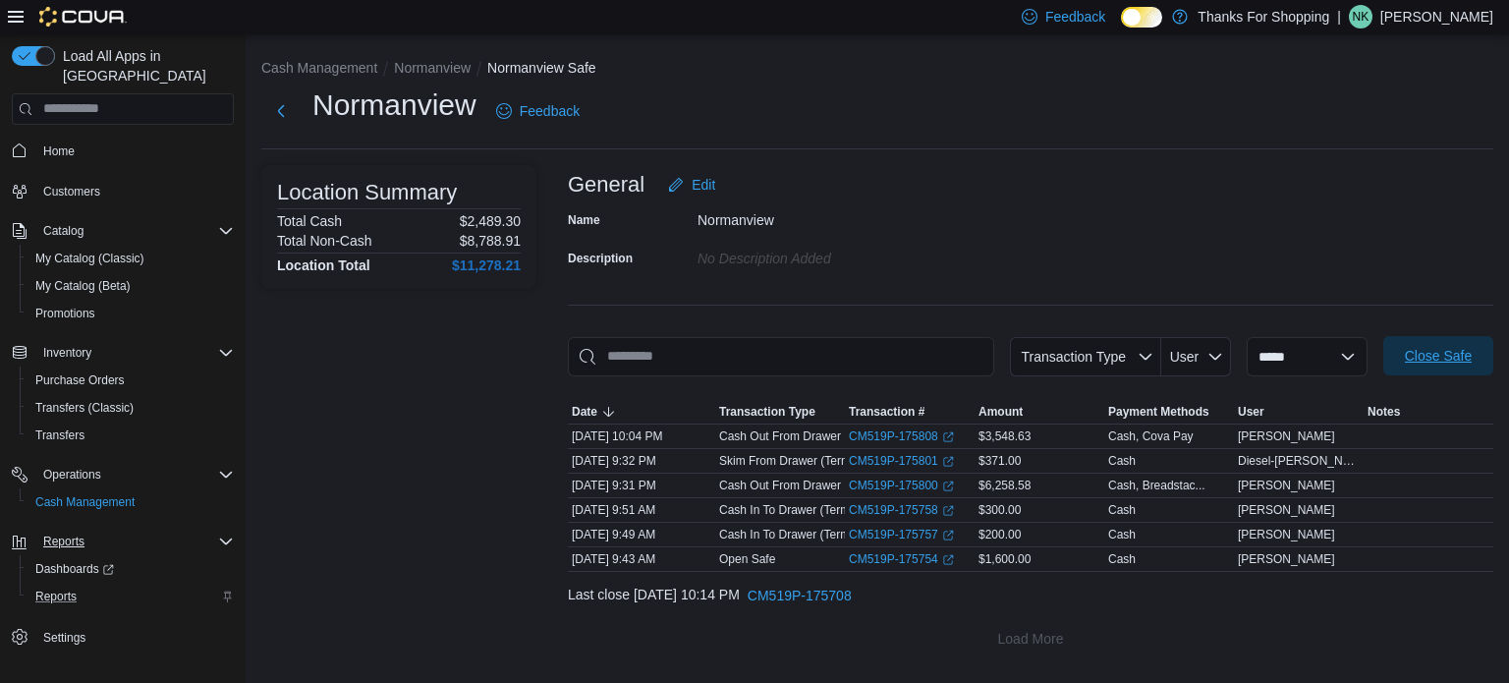
click at [1399, 347] on span "Close Safe" at bounding box center [1438, 355] width 86 height 39
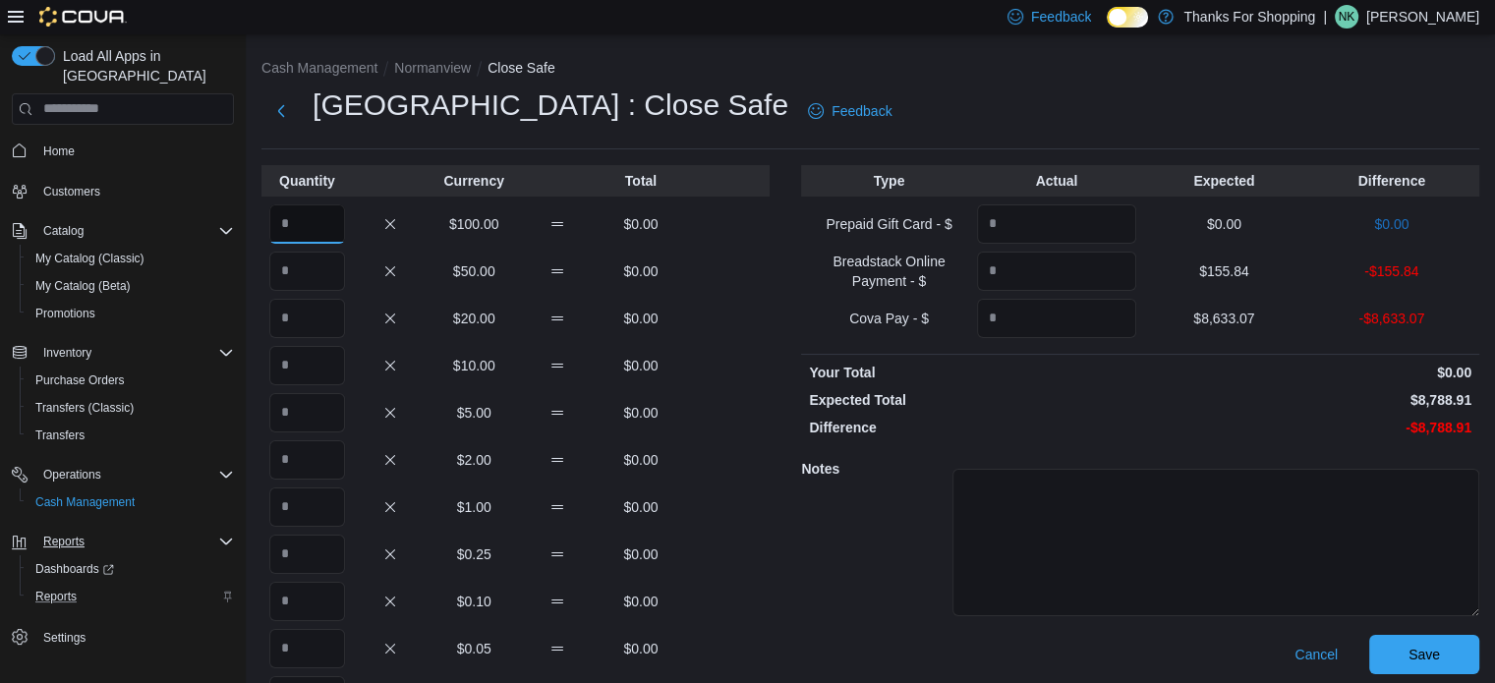
click at [290, 225] on input "Quantity" at bounding box center [307, 223] width 76 height 39
click at [295, 221] on input "Quantity" at bounding box center [307, 223] width 76 height 39
type input "**"
click at [311, 266] on input "Quantity" at bounding box center [307, 271] width 76 height 39
type input "*"
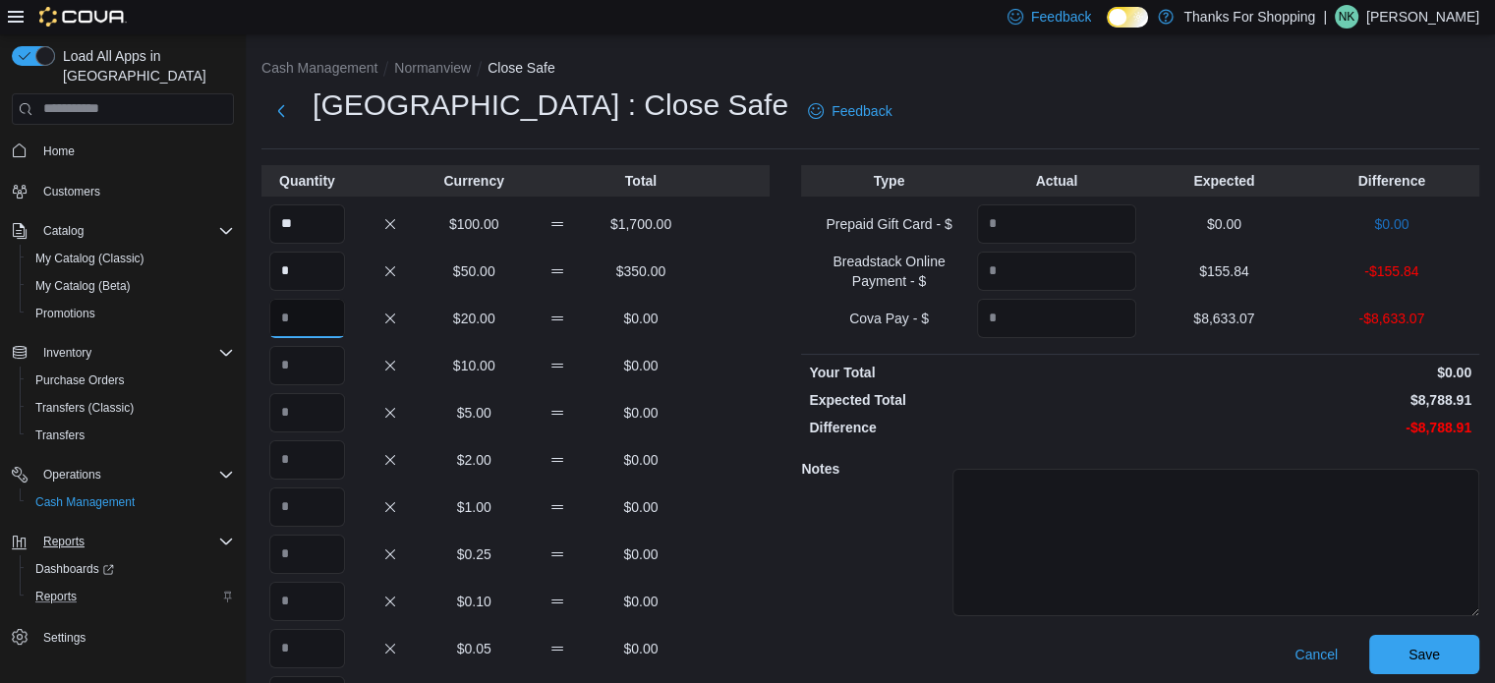
click at [321, 308] on input "Quantity" at bounding box center [307, 318] width 76 height 39
type input "**"
click at [313, 353] on input "Quantity" at bounding box center [307, 365] width 76 height 39
type input "*"
click at [322, 396] on input "Quantity" at bounding box center [307, 412] width 76 height 39
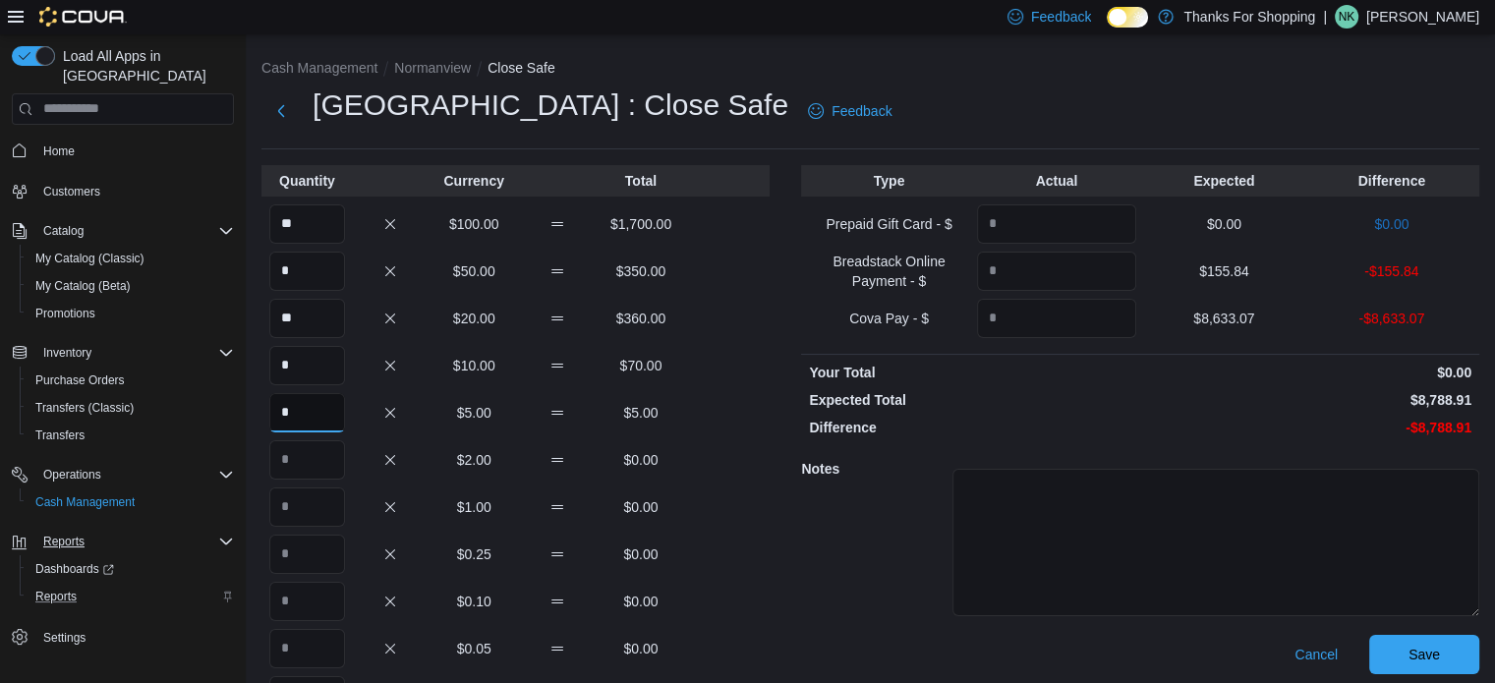
type input "*"
click at [319, 464] on input "Quantity" at bounding box center [307, 459] width 76 height 39
type input "*"
click at [325, 596] on input "Quantity" at bounding box center [307, 601] width 76 height 39
type input "*"
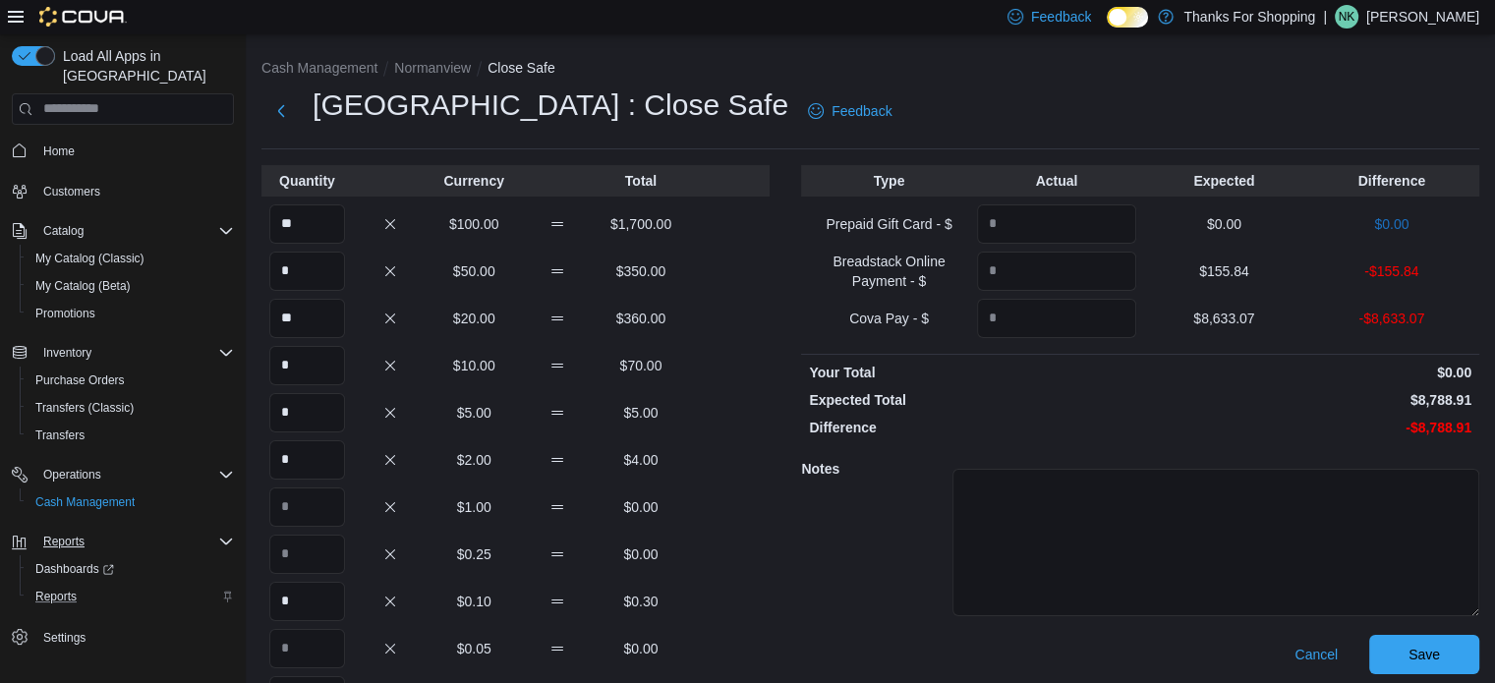
click at [745, 571] on div "$0.25 $0.00" at bounding box center [515, 554] width 508 height 39
click at [1104, 269] on input "Quantity" at bounding box center [1056, 271] width 159 height 39
type input "******"
click at [1116, 311] on input "Quantity" at bounding box center [1056, 318] width 159 height 39
type input "*******"
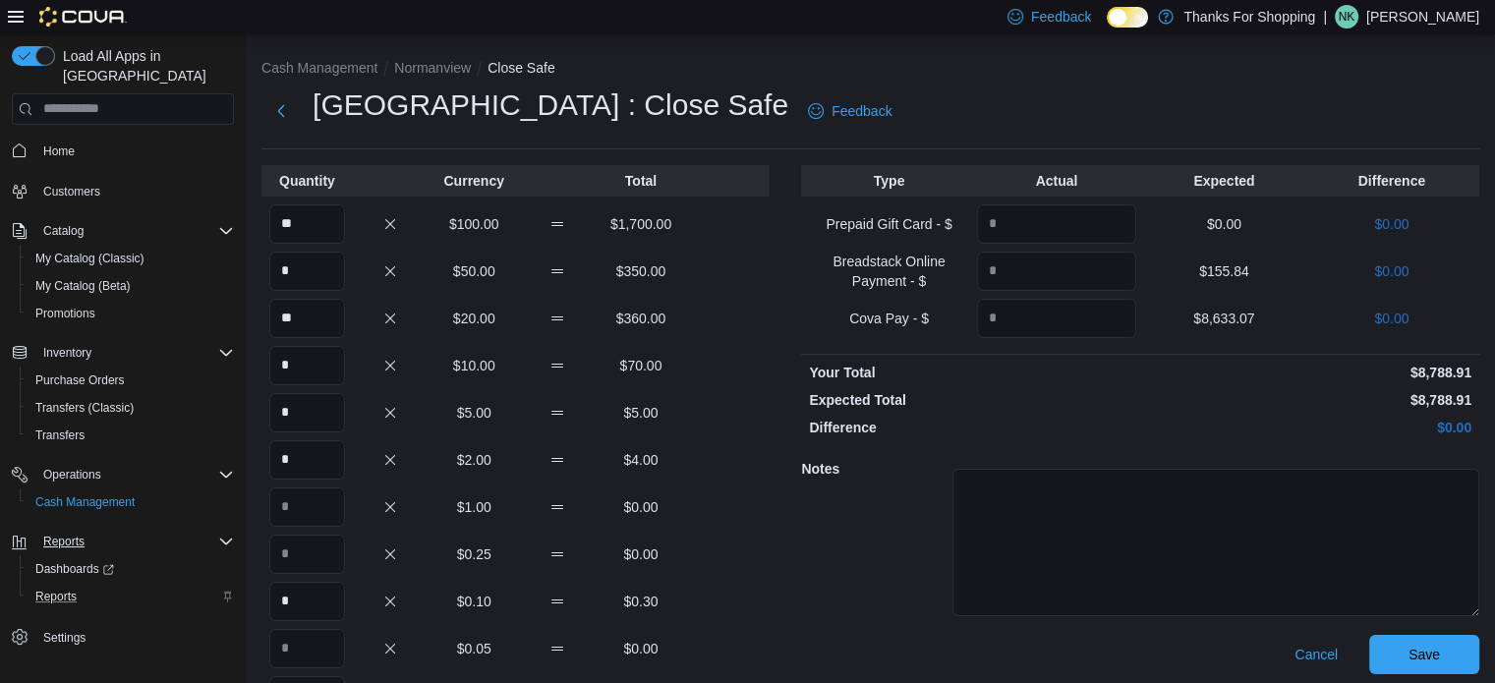
click at [1157, 387] on div "Type Actual Expected Difference Prepaid Gift Card - $ $0.00 $0.00 Breadstack On…" at bounding box center [1140, 493] width 678 height 657
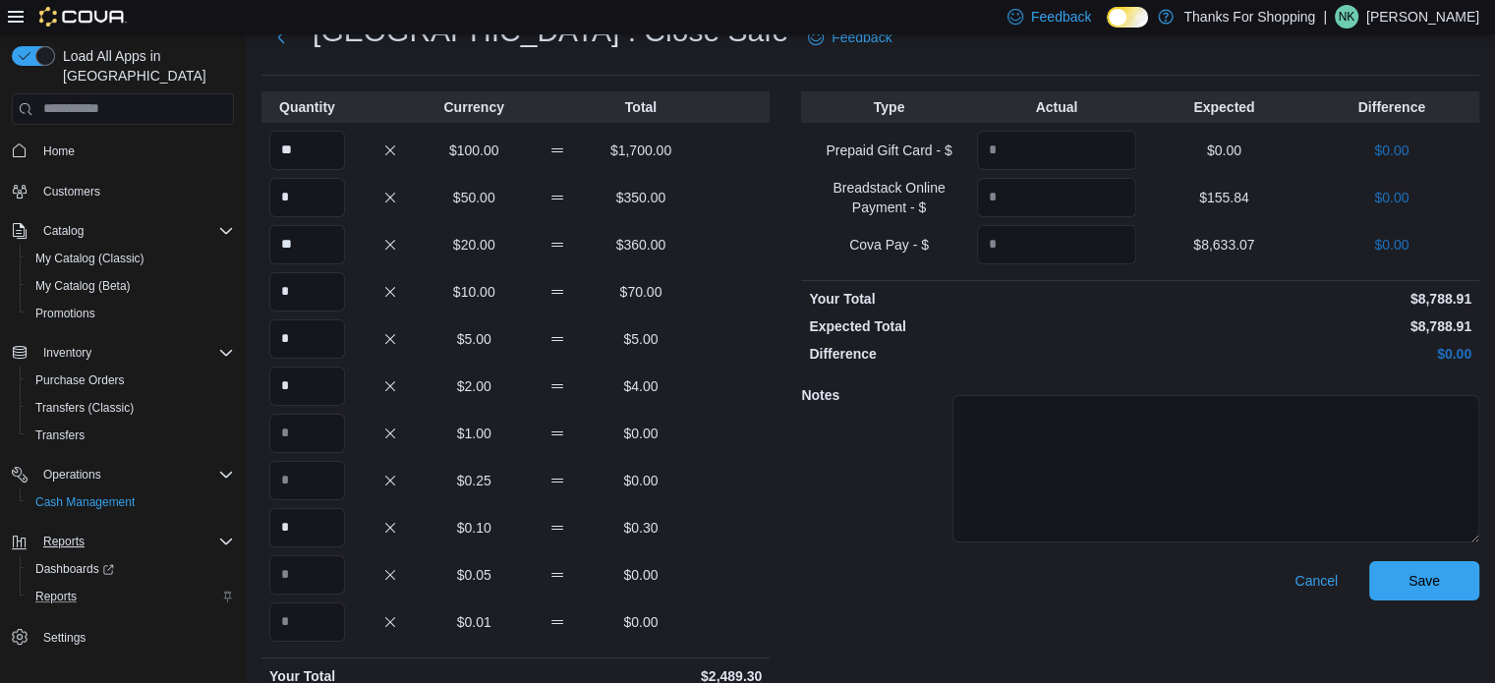
scroll to position [154, 0]
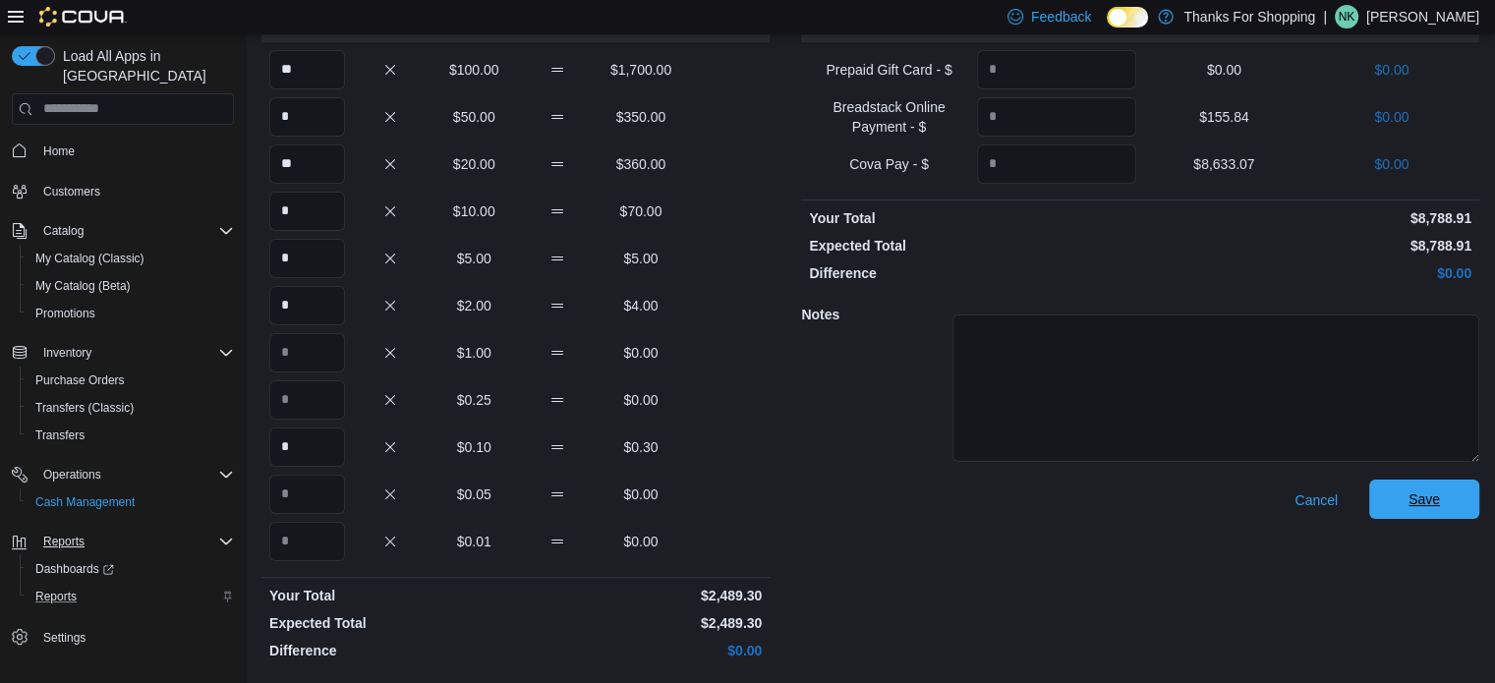
click at [1412, 488] on span "Save" at bounding box center [1424, 499] width 86 height 39
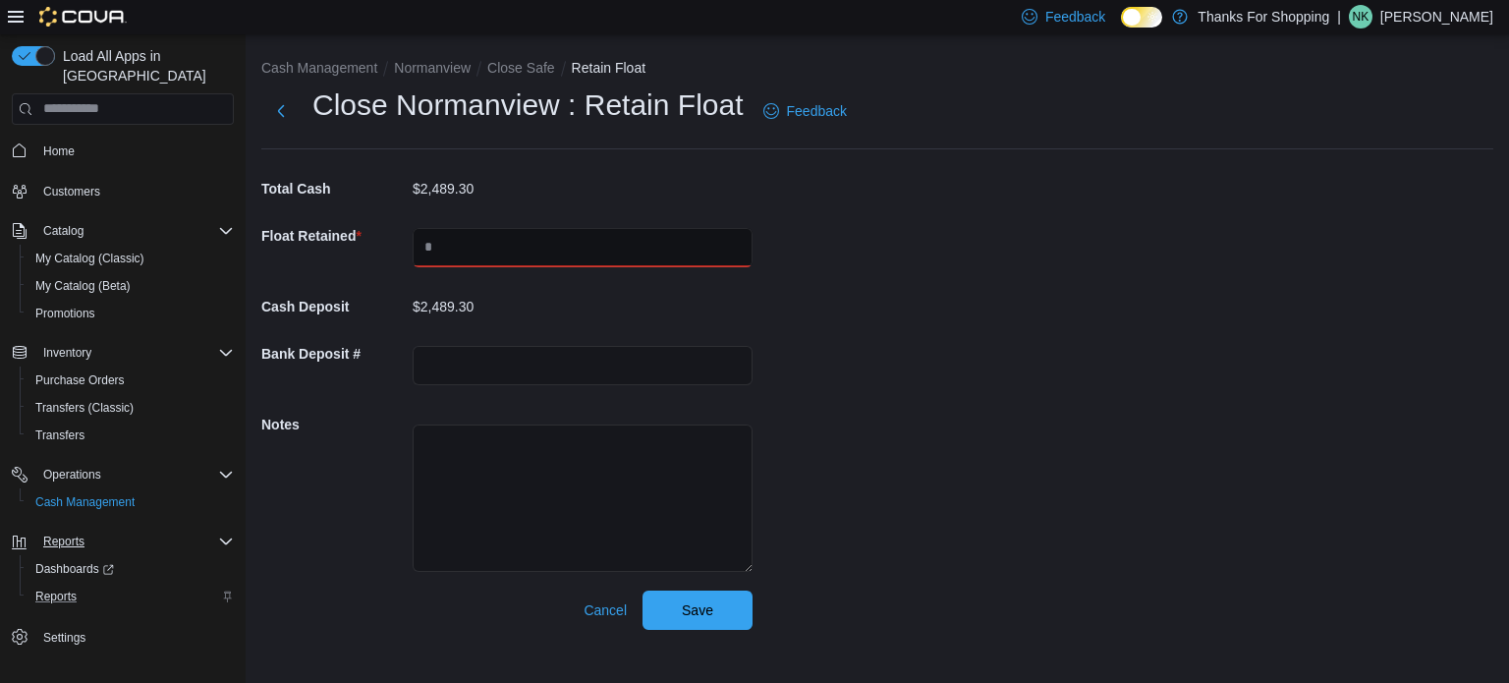
click at [662, 250] on input "text" at bounding box center [583, 247] width 340 height 39
type input "****"
click at [696, 605] on span "Save" at bounding box center [697, 609] width 31 height 20
